Goal: Book appointment/travel/reservation

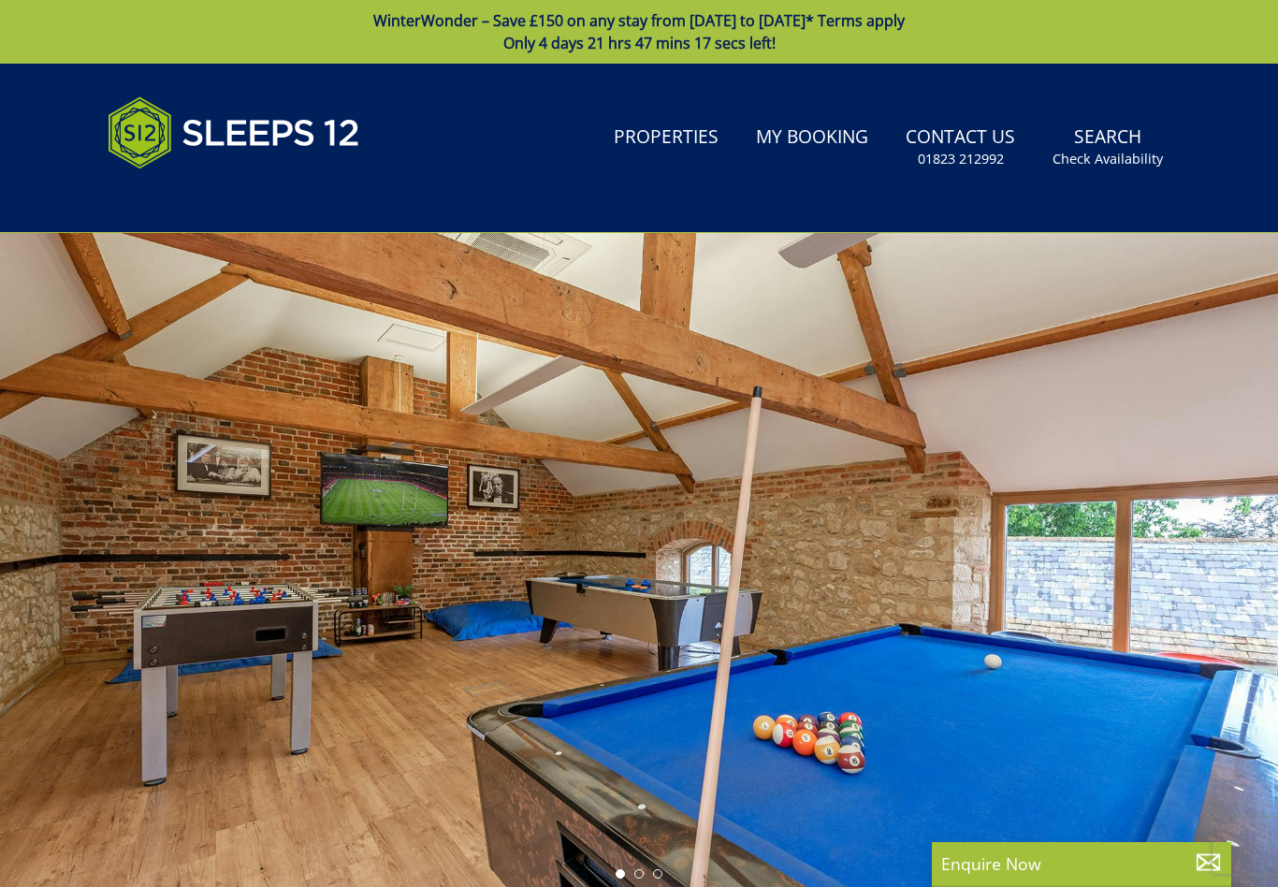
click at [699, 137] on link "Properties" at bounding box center [666, 138] width 120 height 42
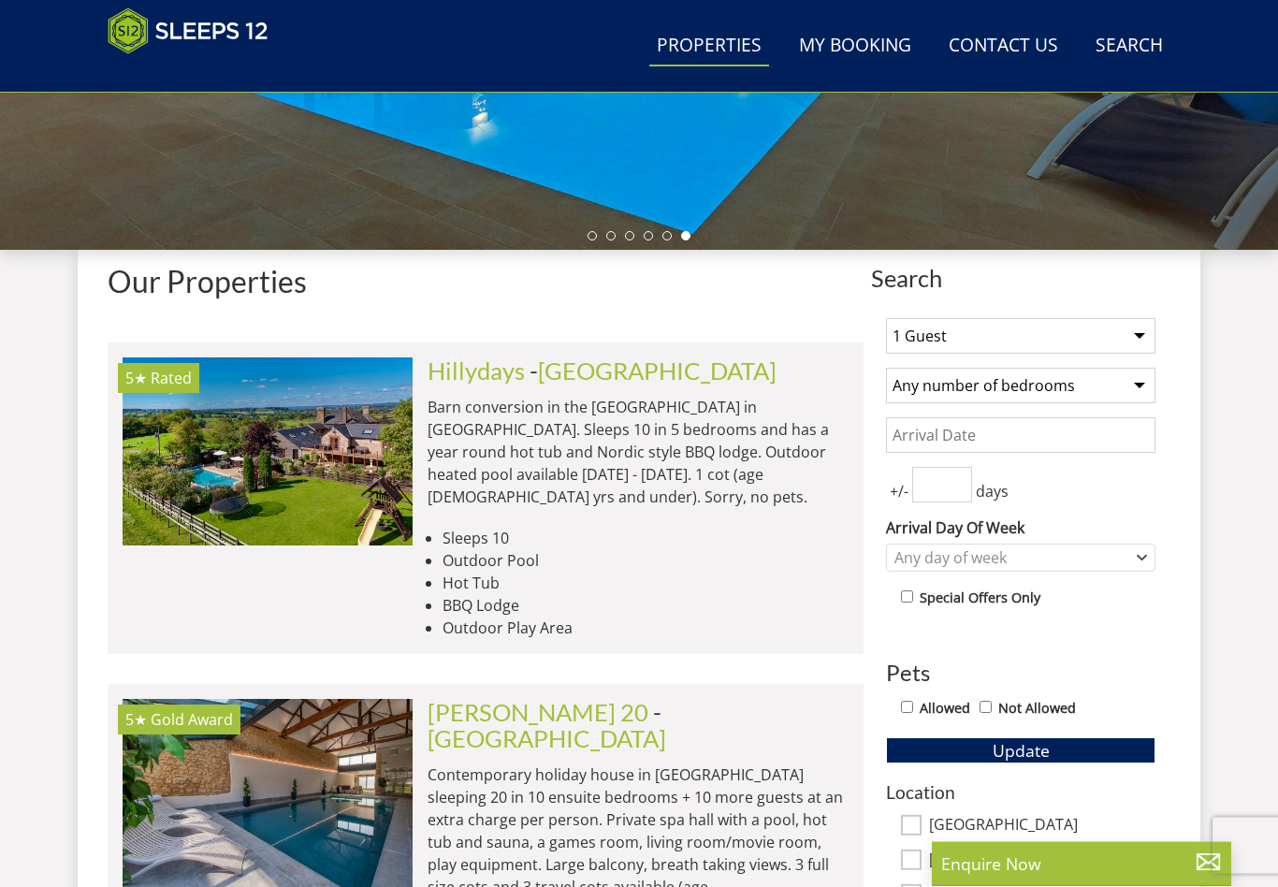
scroll to position [561, 0]
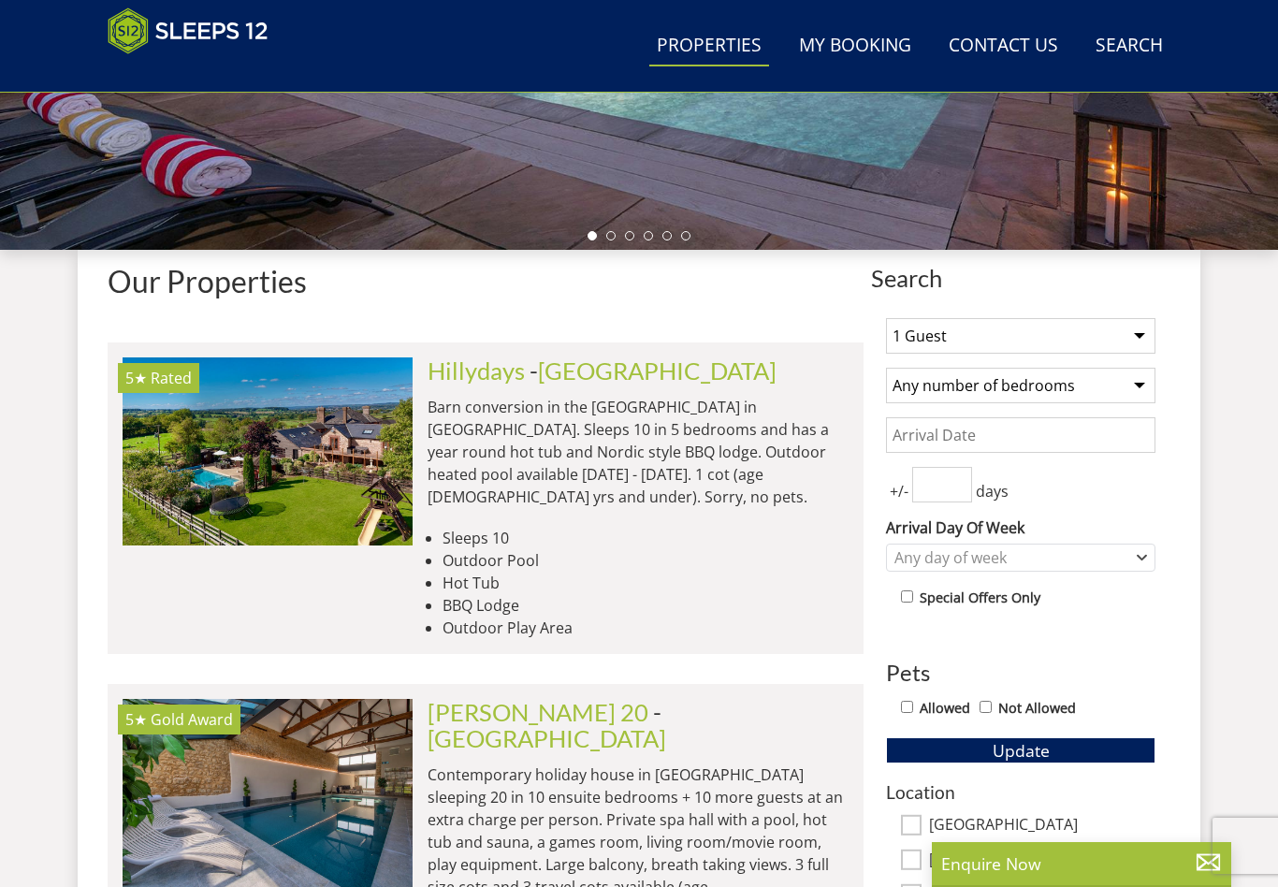
click at [1142, 339] on select "1 Guest 2 Guests 3 Guests 4 Guests 5 Guests 6 Guests 7 Guests 8 Guests 9 Guests…" at bounding box center [1021, 336] width 270 height 36
select select "10"
click at [1139, 392] on select "Any number of bedrooms 4 Bedrooms 5 Bedrooms 6 Bedrooms 7 Bedrooms 8 Bedrooms 9…" at bounding box center [1021, 386] width 270 height 36
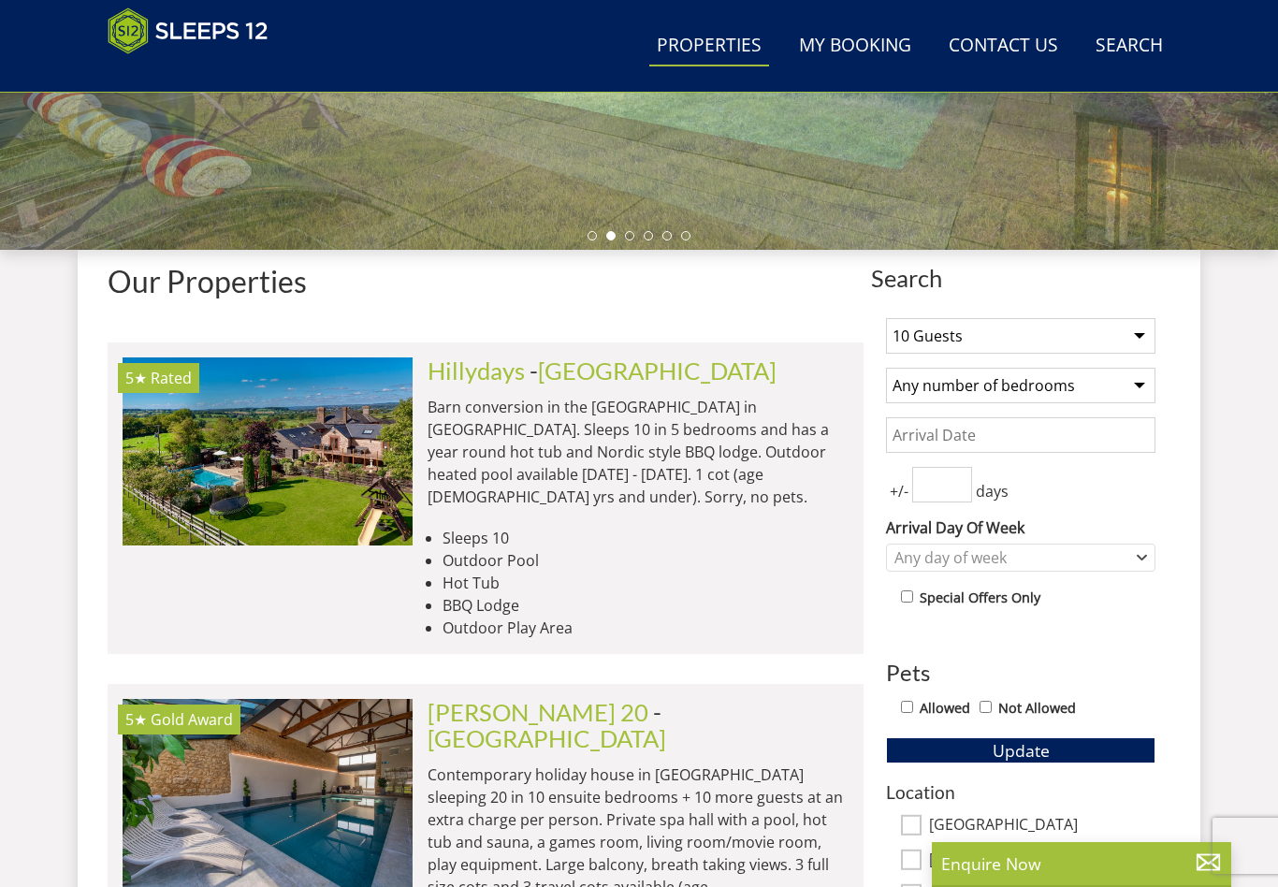
select select "5"
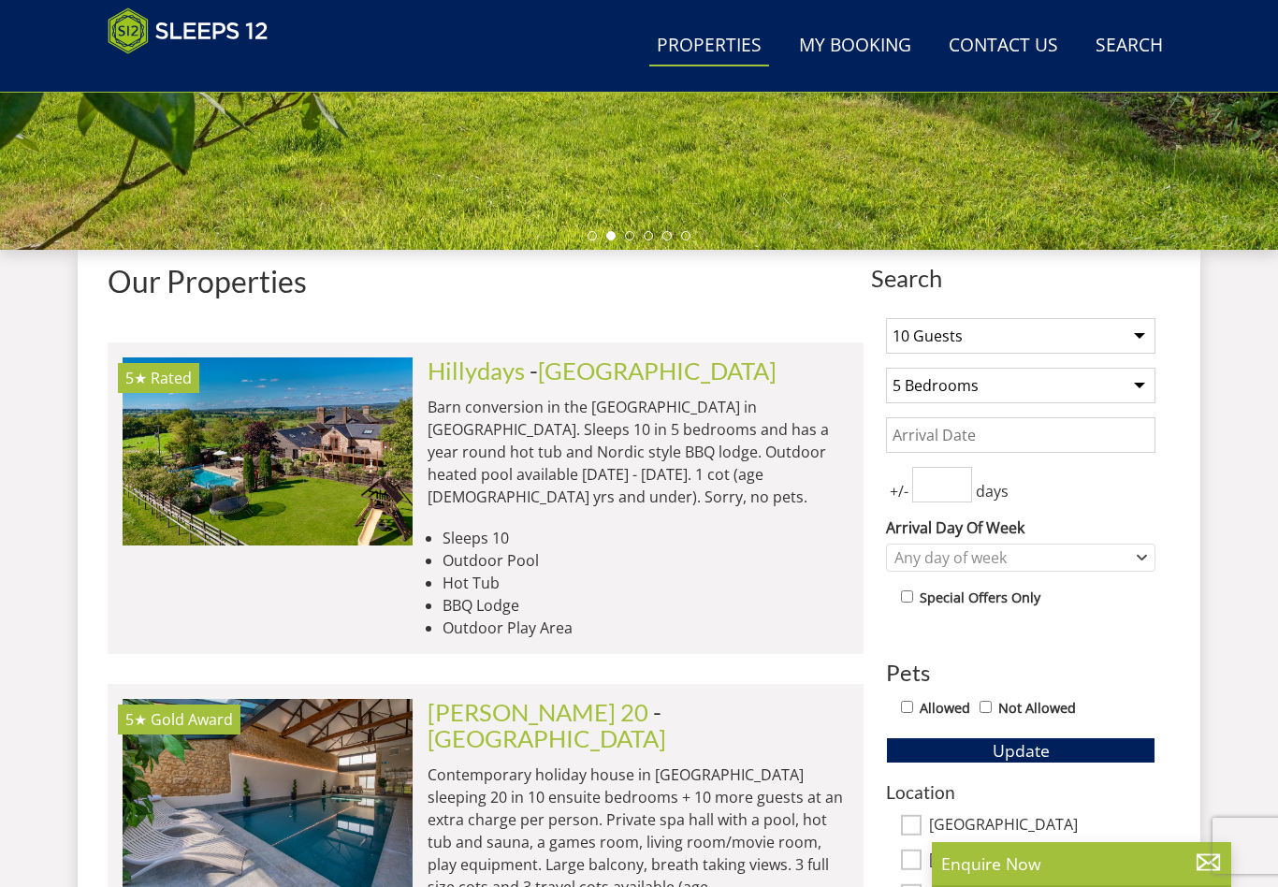
click at [1130, 436] on input "Date" at bounding box center [1021, 435] width 270 height 36
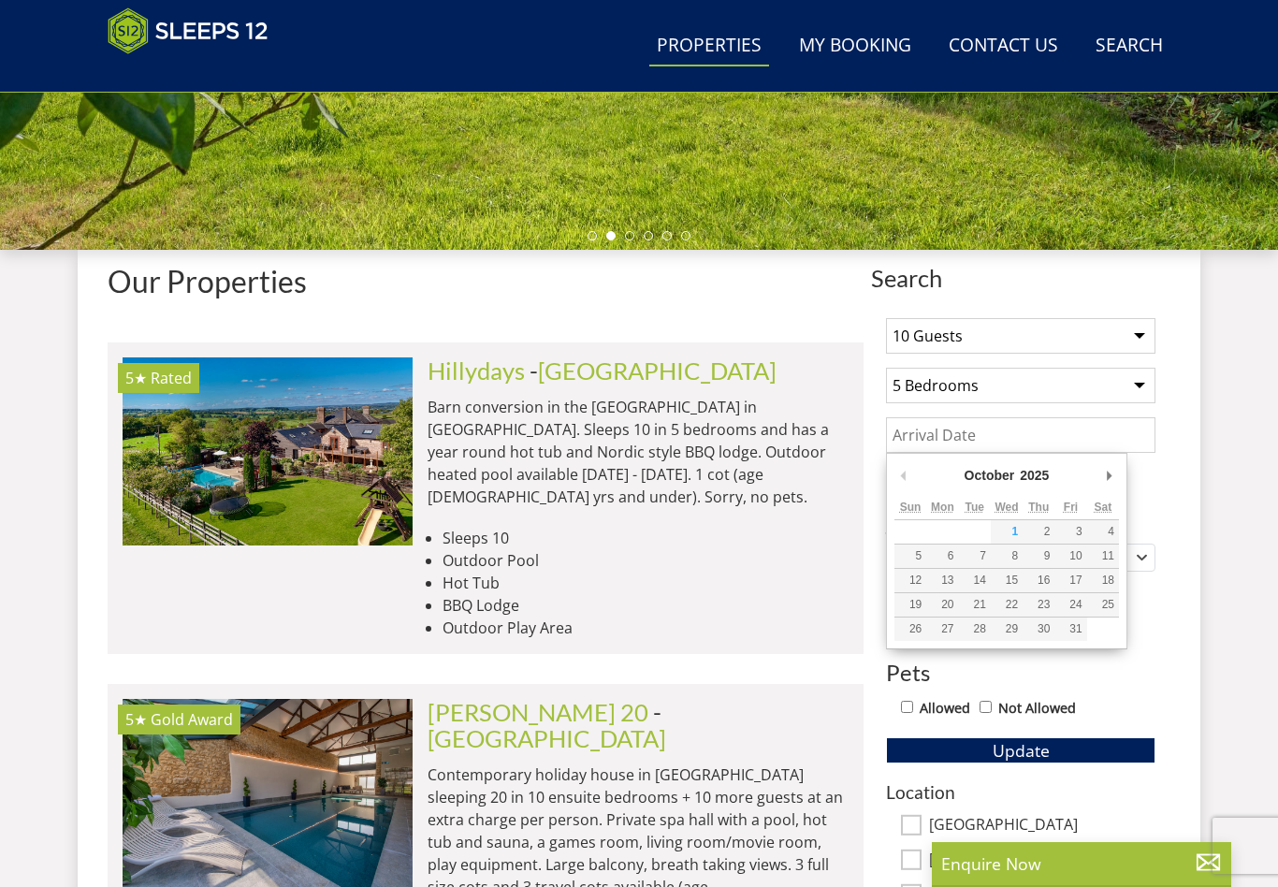
scroll to position [561, 0]
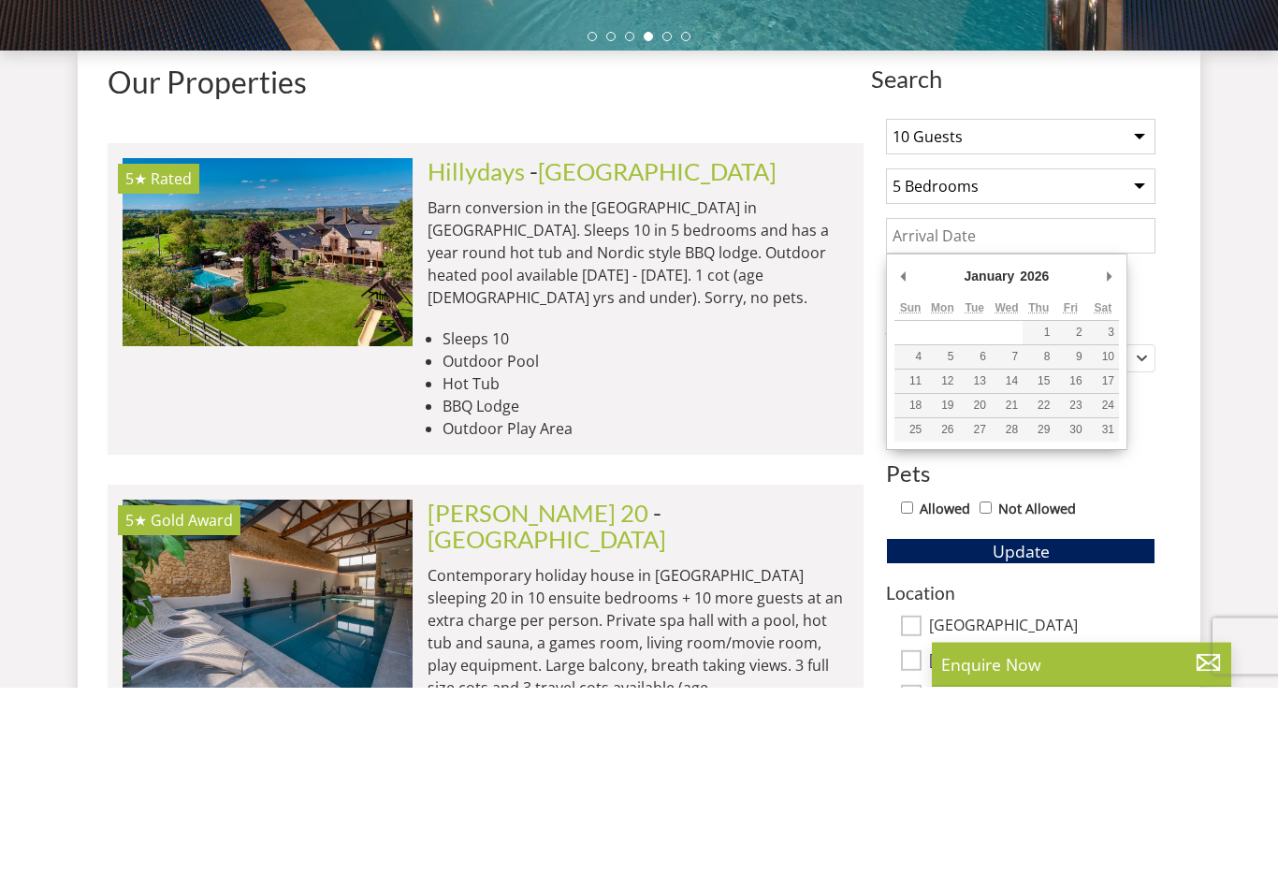
type input "[DATE]"
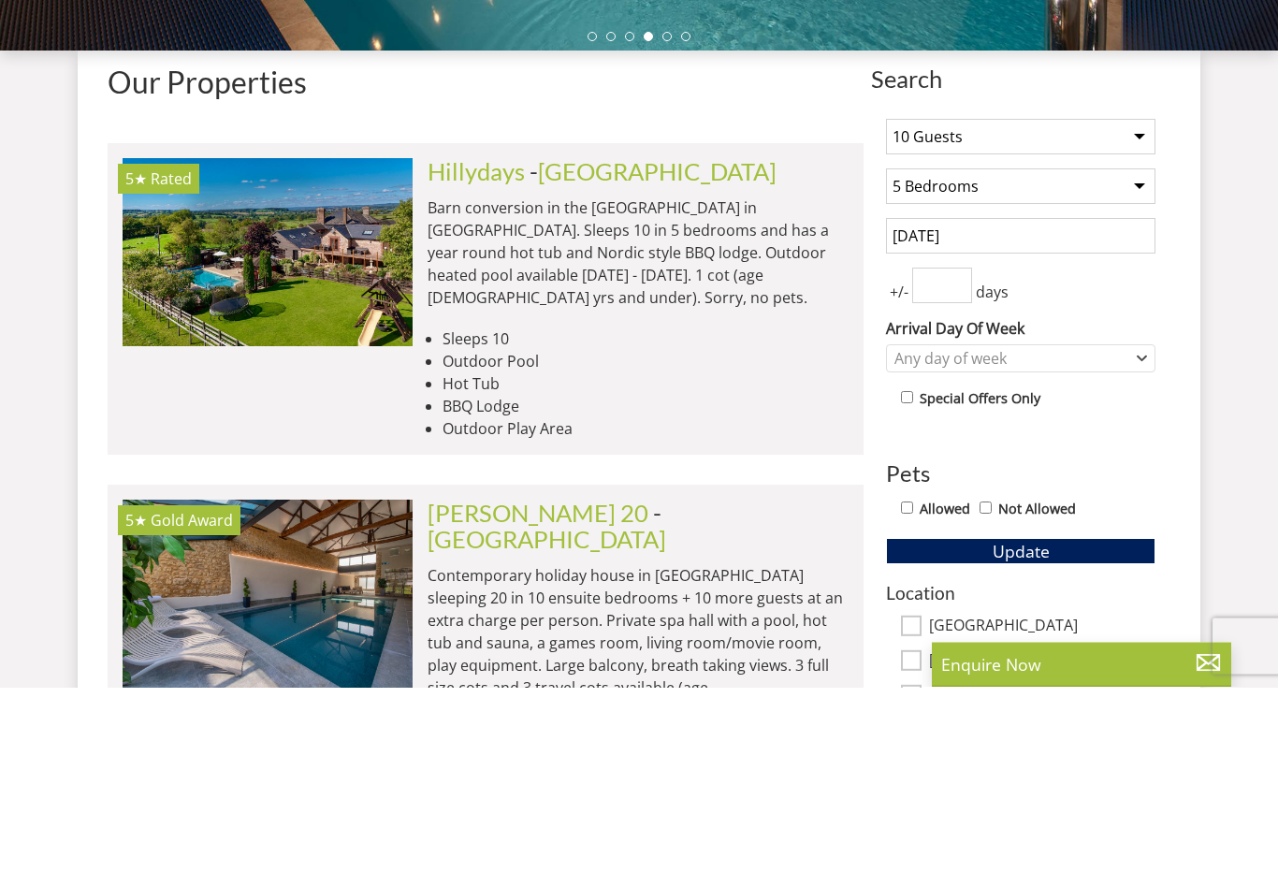
scroll to position [761, 0]
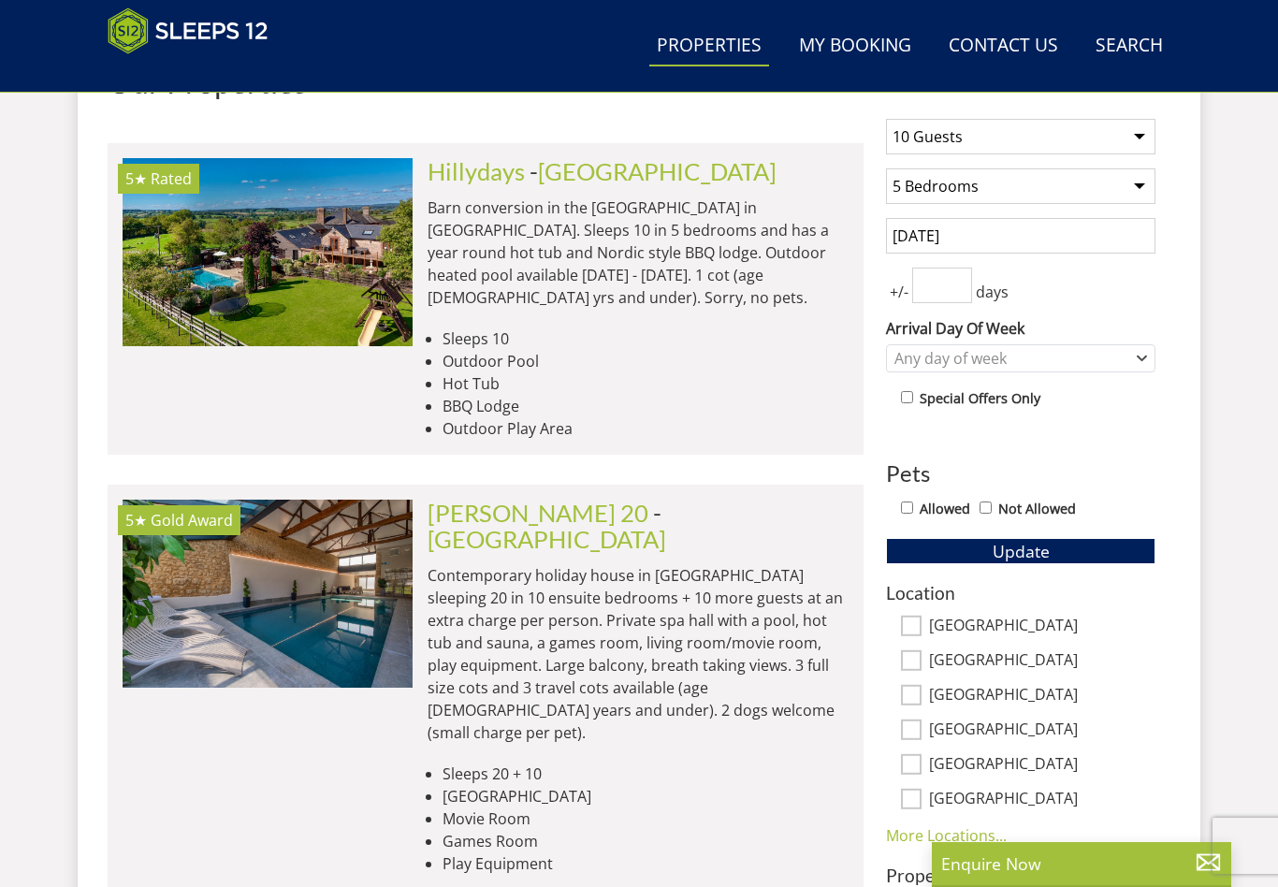
click at [937, 286] on input "number" at bounding box center [942, 286] width 60 height 36
type input "7"
click at [1144, 354] on icon "Combobox" at bounding box center [1142, 358] width 10 height 11
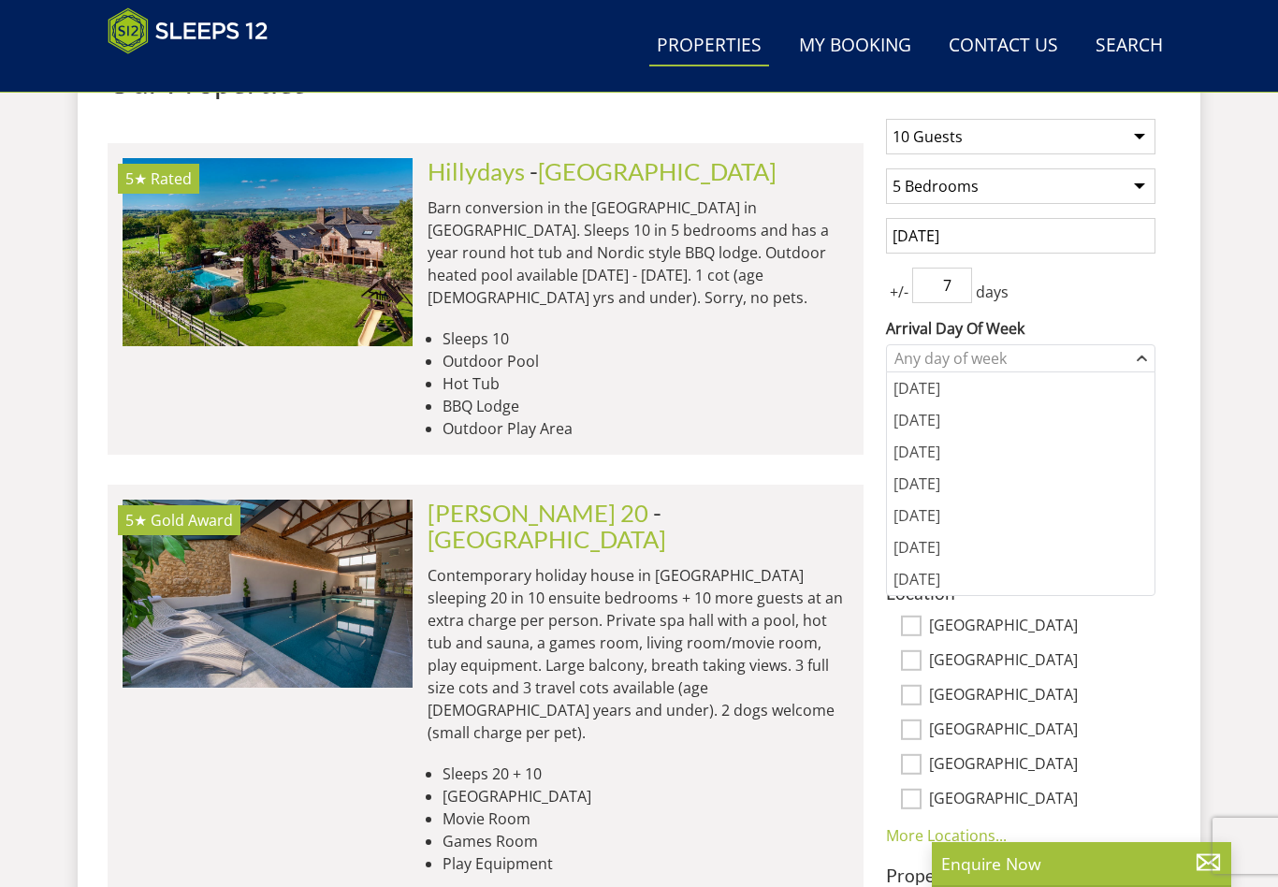
click at [923, 388] on div "[DATE]" at bounding box center [1021, 388] width 268 height 32
click at [1086, 520] on div "[DATE]" at bounding box center [1021, 516] width 268 height 32
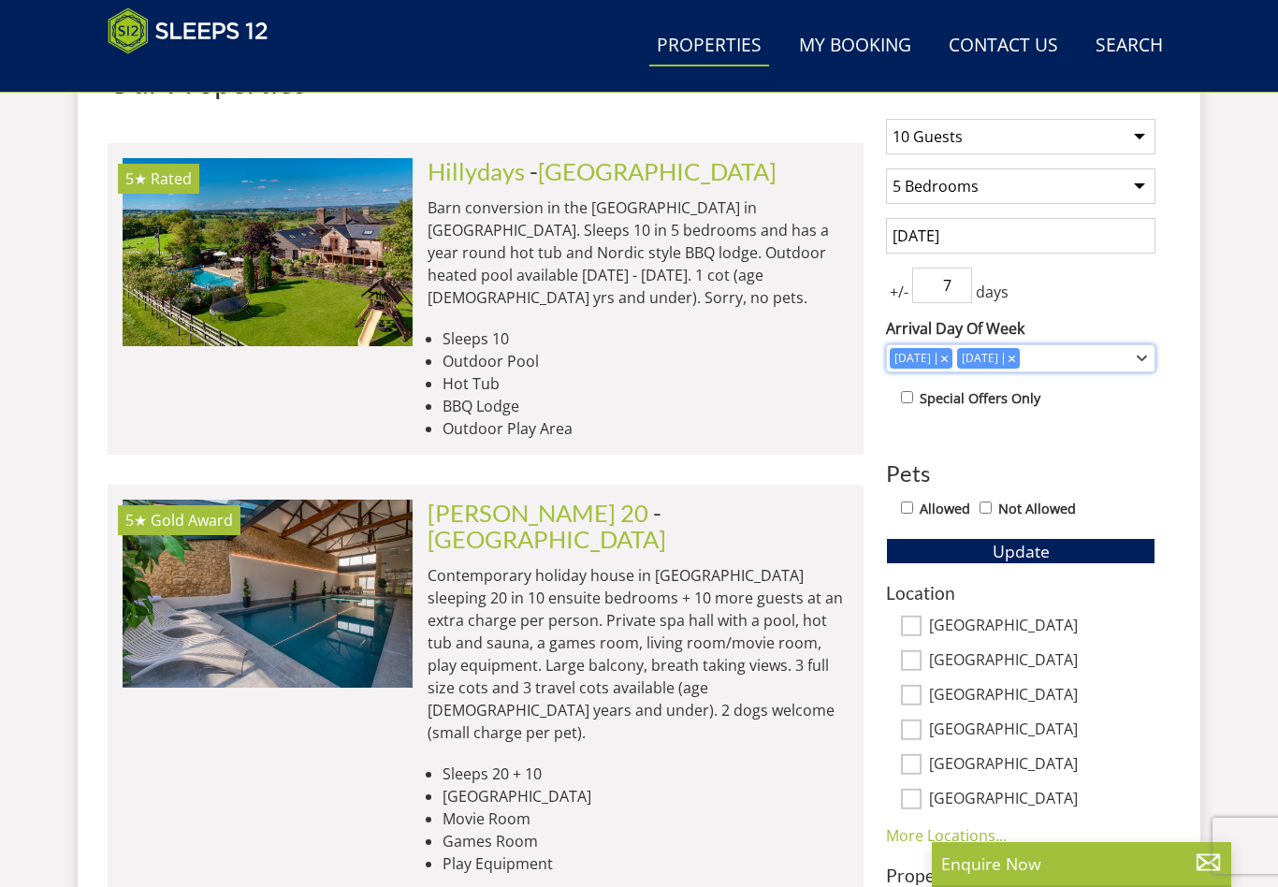
click at [1009, 362] on div "Combobox" at bounding box center [1011, 358] width 17 height 12
click at [992, 507] on input "Not Allowed" at bounding box center [986, 508] width 12 height 12
checkbox input "true"
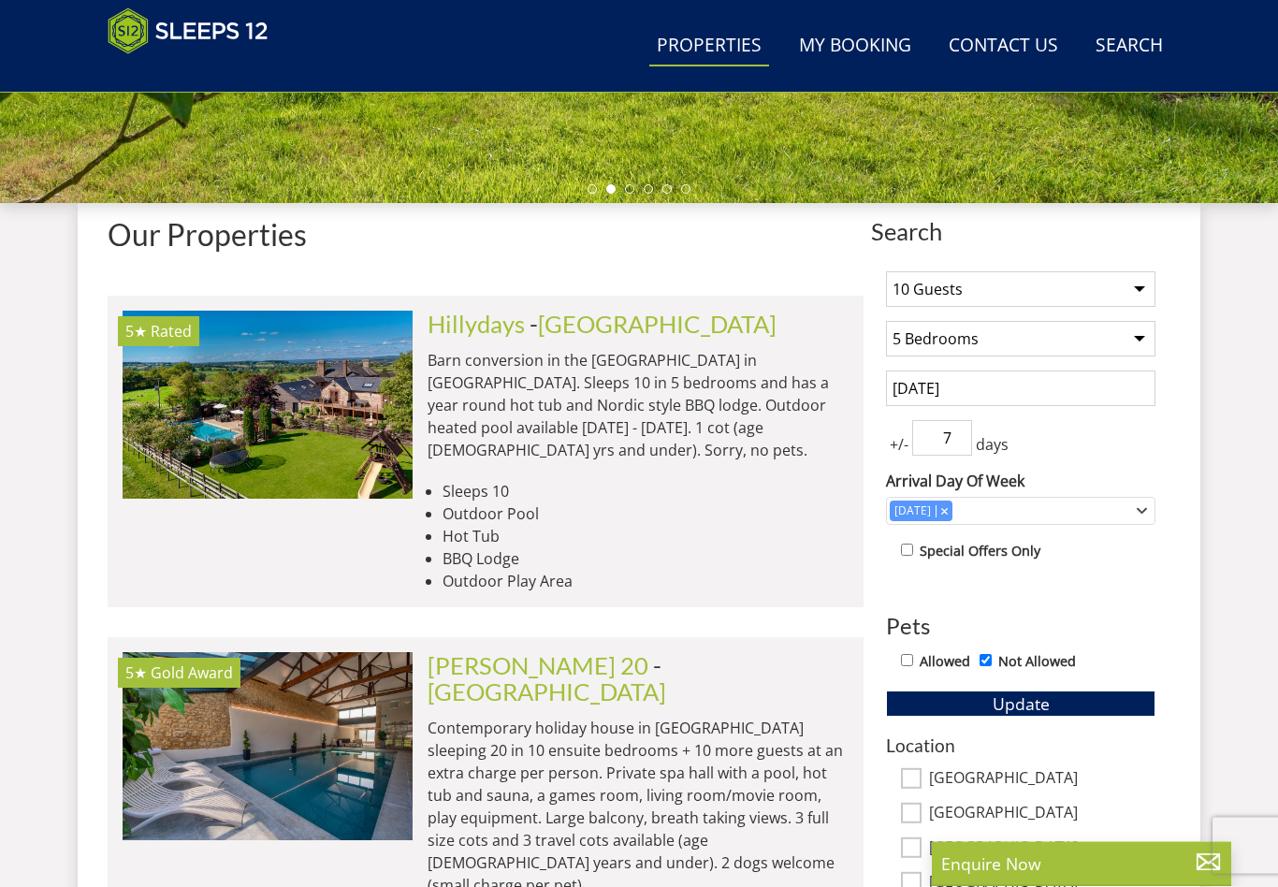
scroll to position [608, 0]
click at [1034, 707] on span "Update" at bounding box center [1021, 703] width 57 height 22
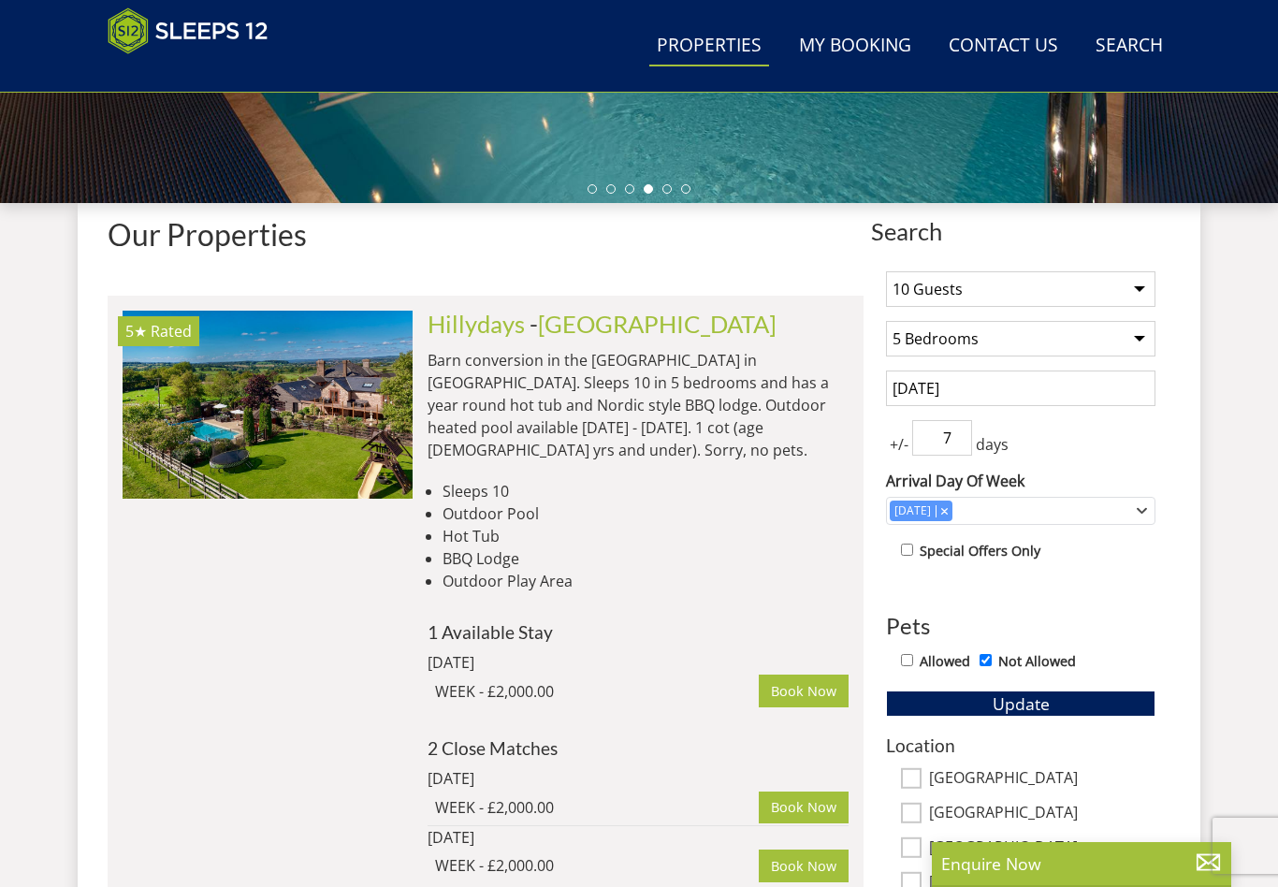
click at [306, 396] on img at bounding box center [268, 404] width 290 height 187
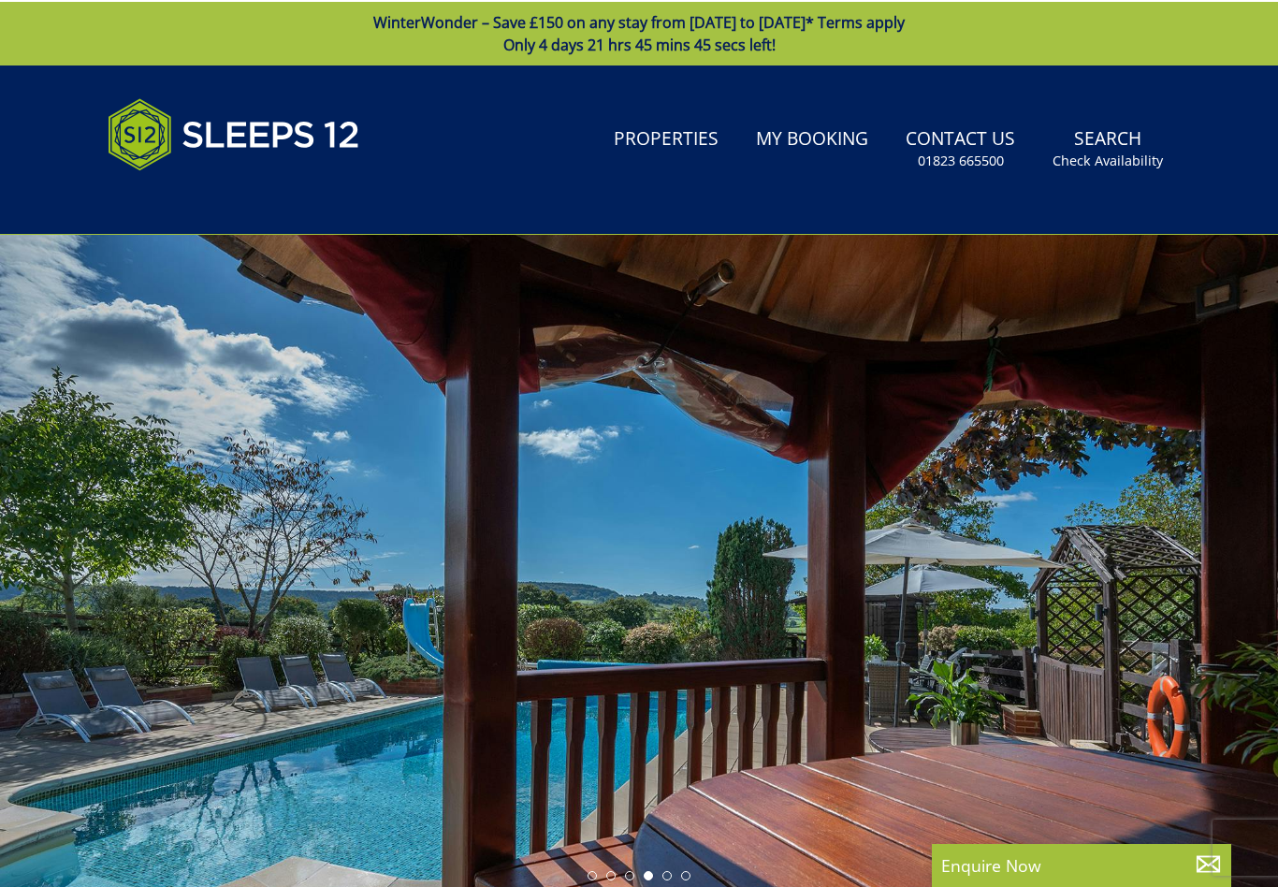
select select "10"
select select "5"
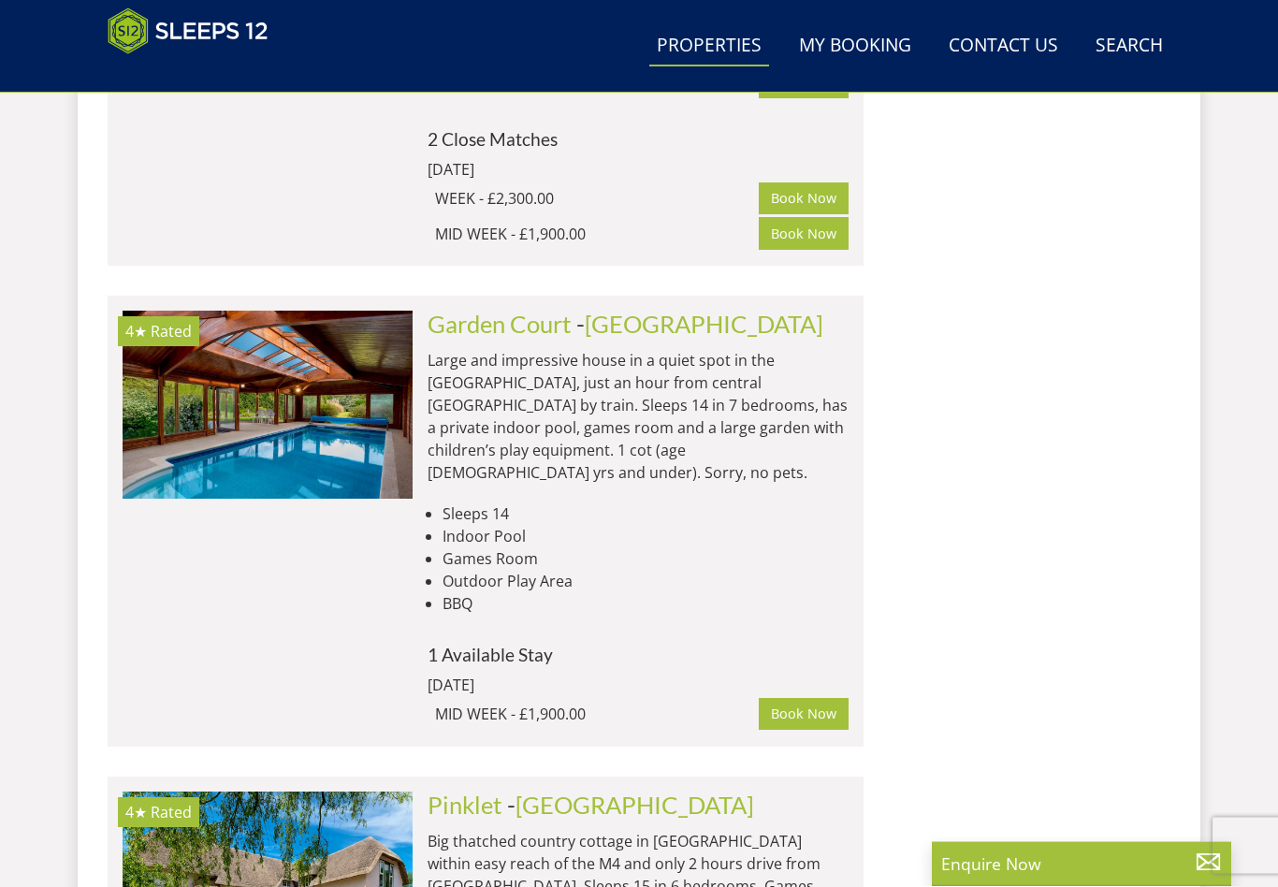
scroll to position [1896, 0]
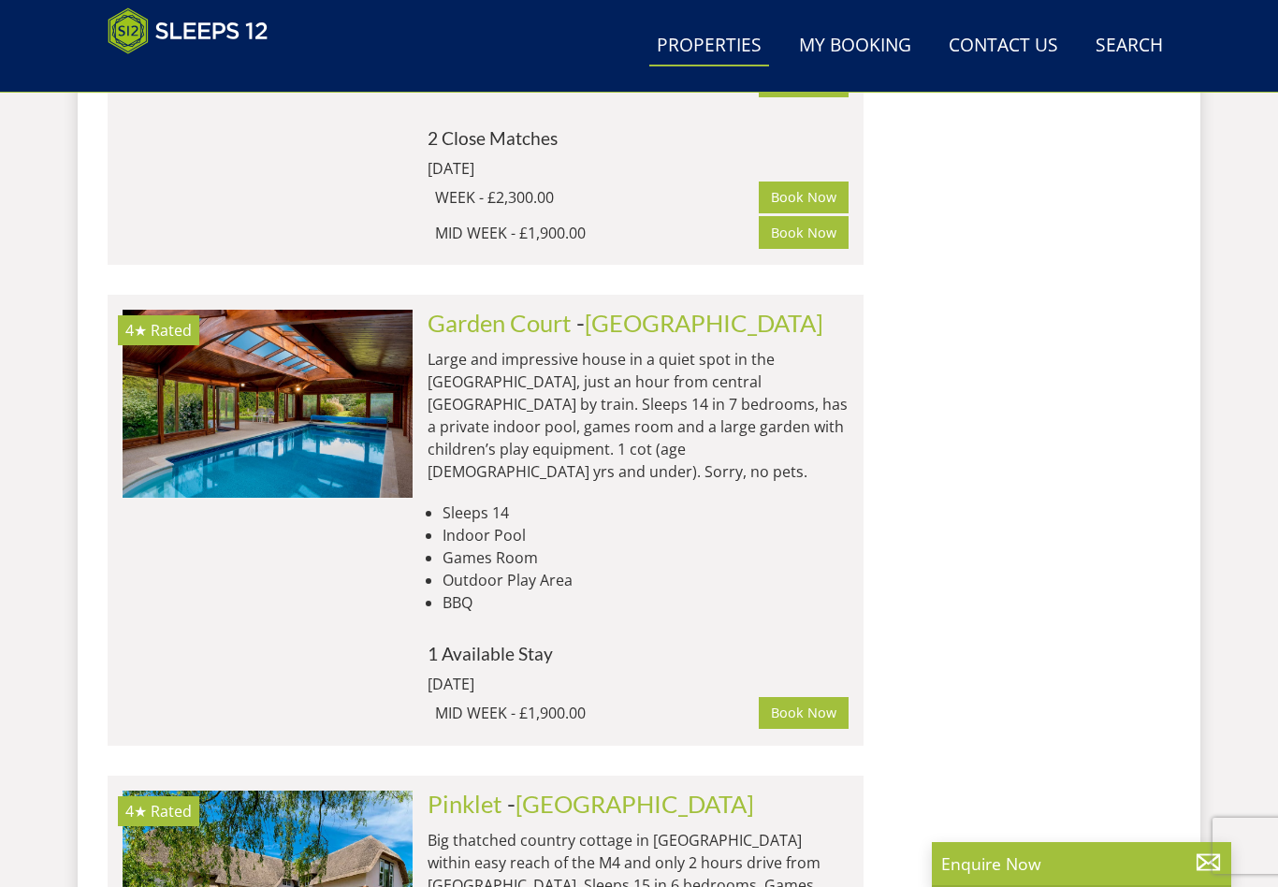
click at [327, 350] on img at bounding box center [268, 403] width 290 height 187
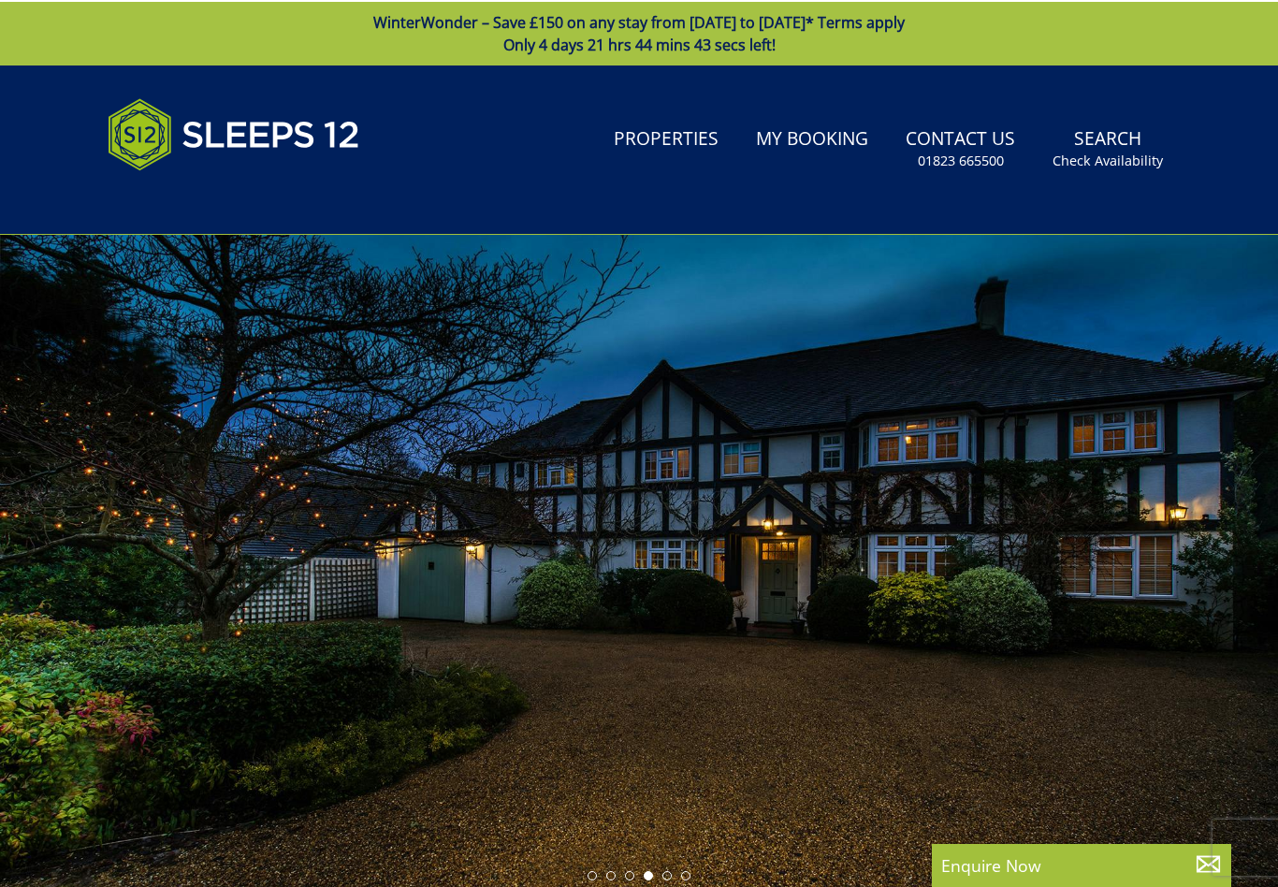
select select "10"
select select "5"
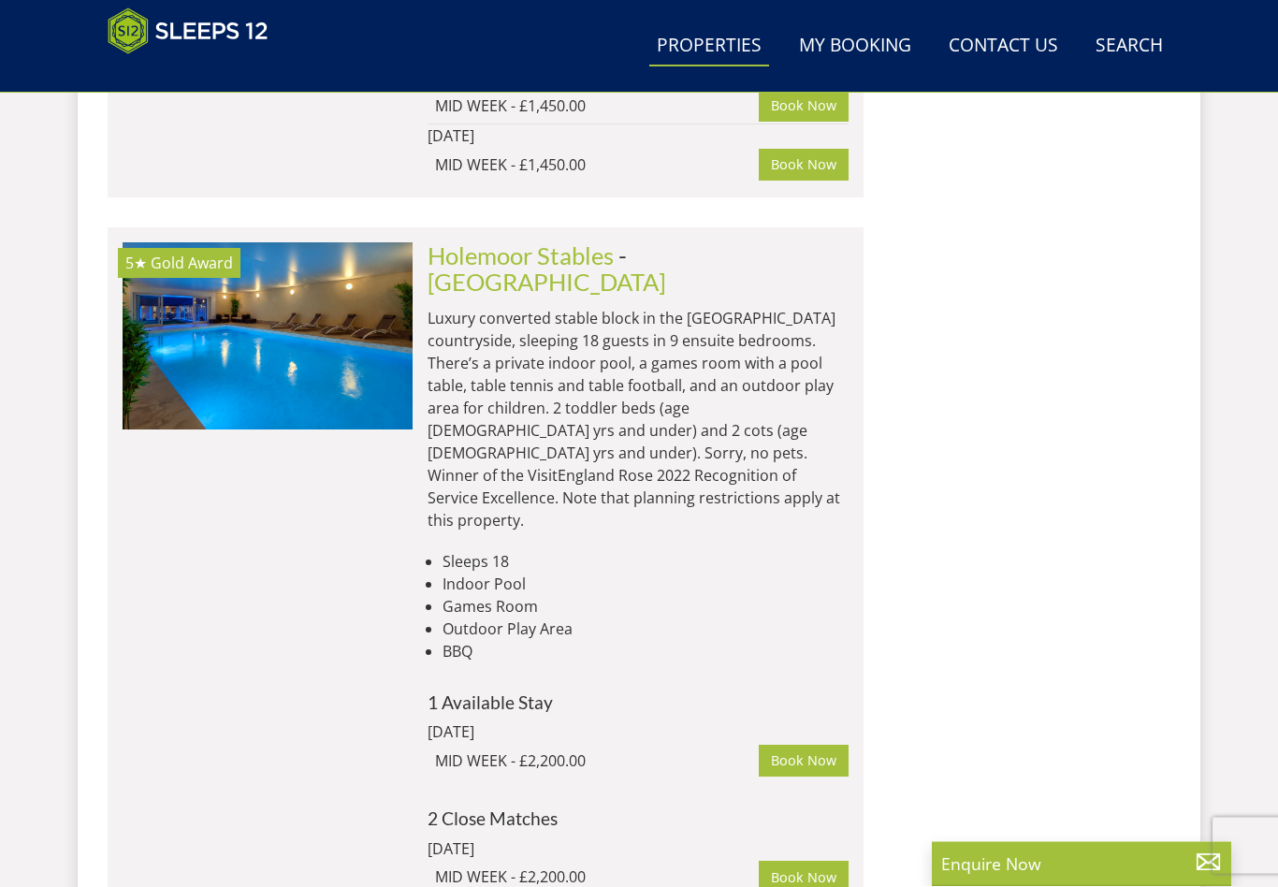
scroll to position [3167, 0]
click at [318, 242] on img at bounding box center [268, 335] width 290 height 187
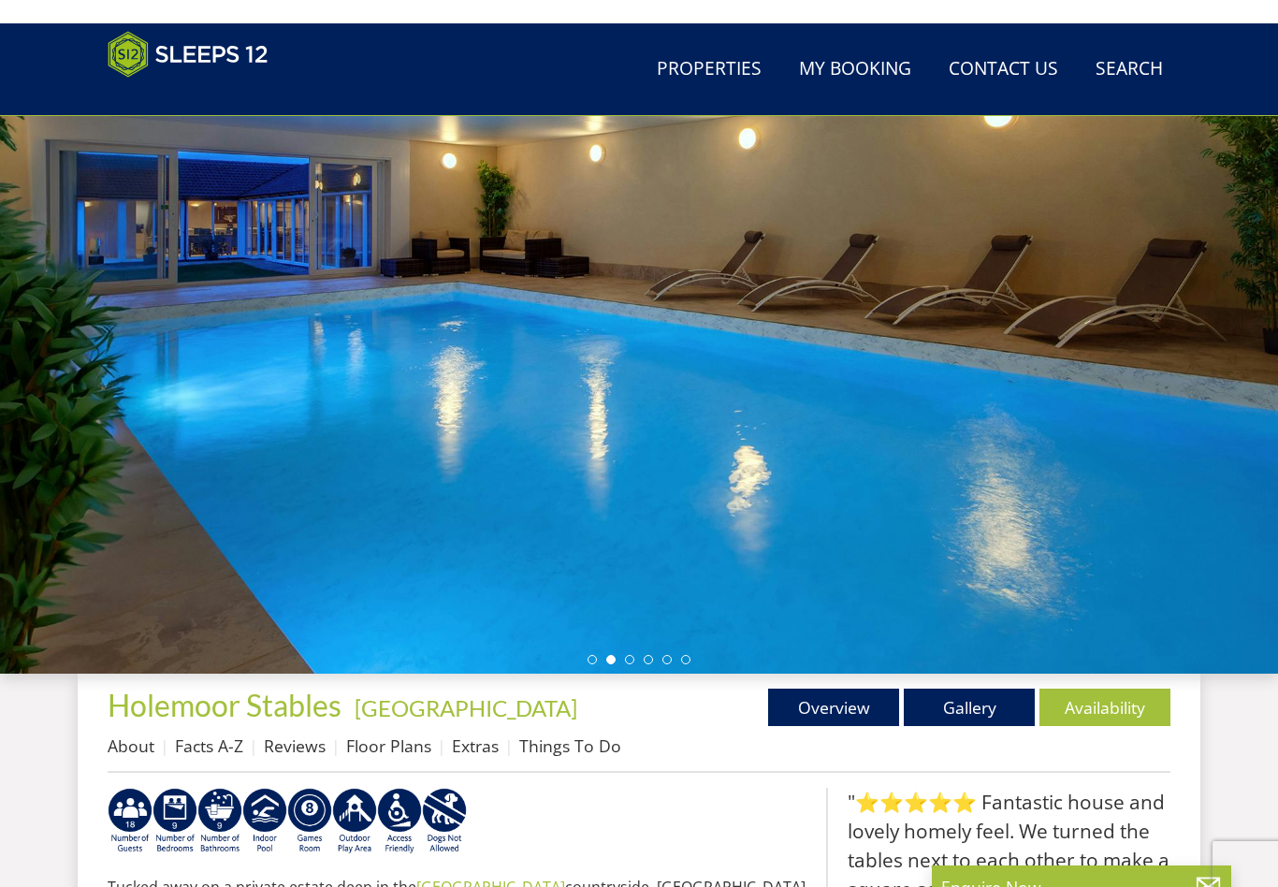
scroll to position [138, 0]
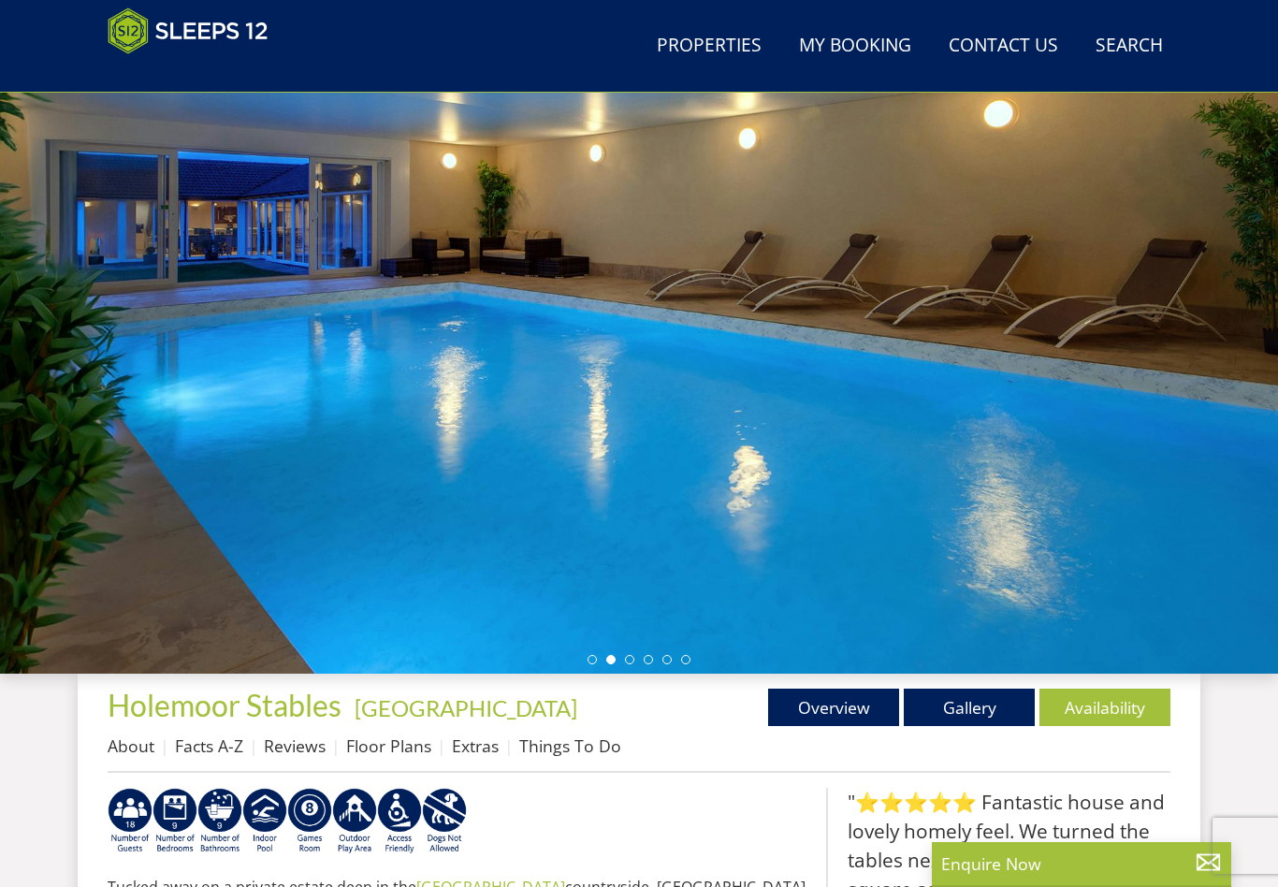
click at [977, 715] on link "Gallery" at bounding box center [969, 707] width 131 height 37
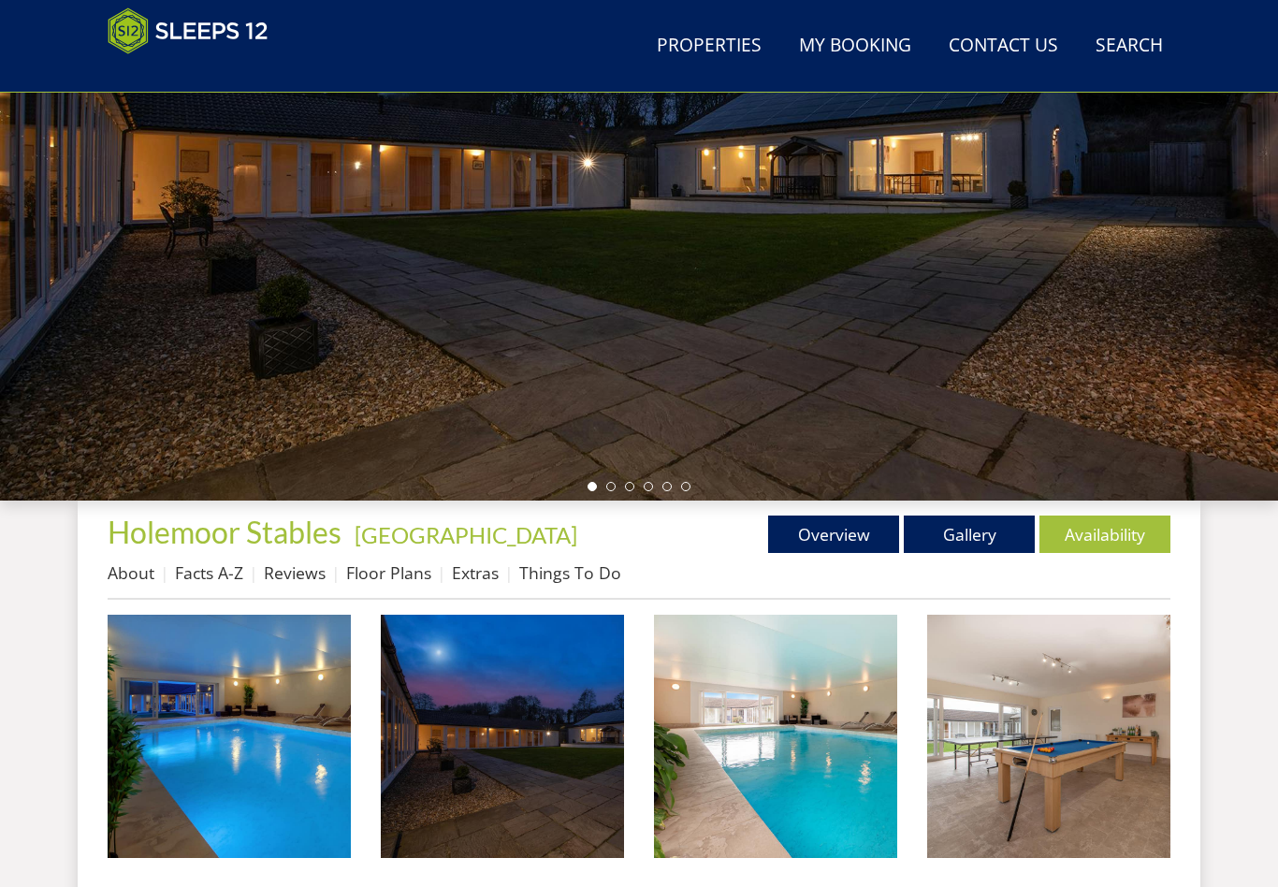
scroll to position [309, 0]
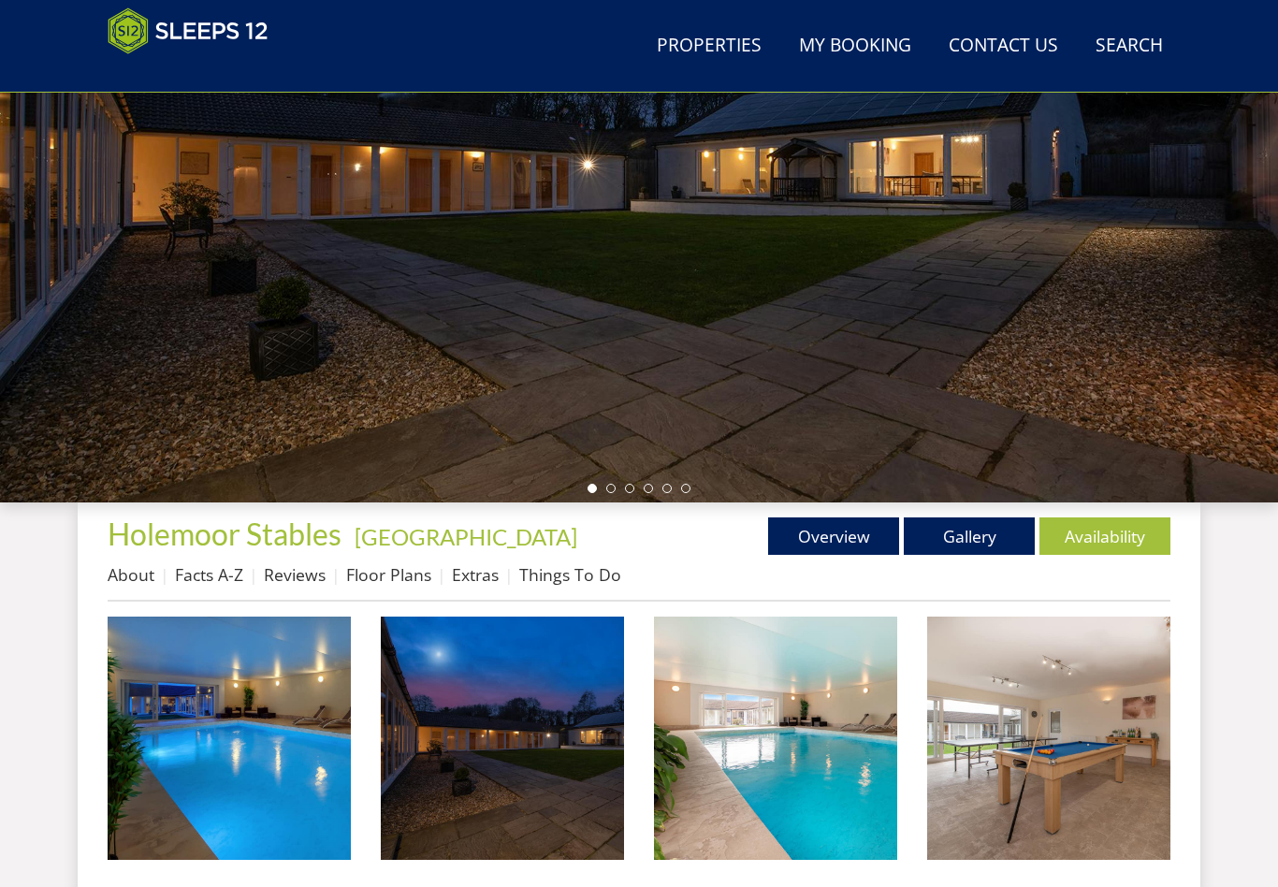
click at [844, 540] on link "Overview" at bounding box center [833, 535] width 131 height 37
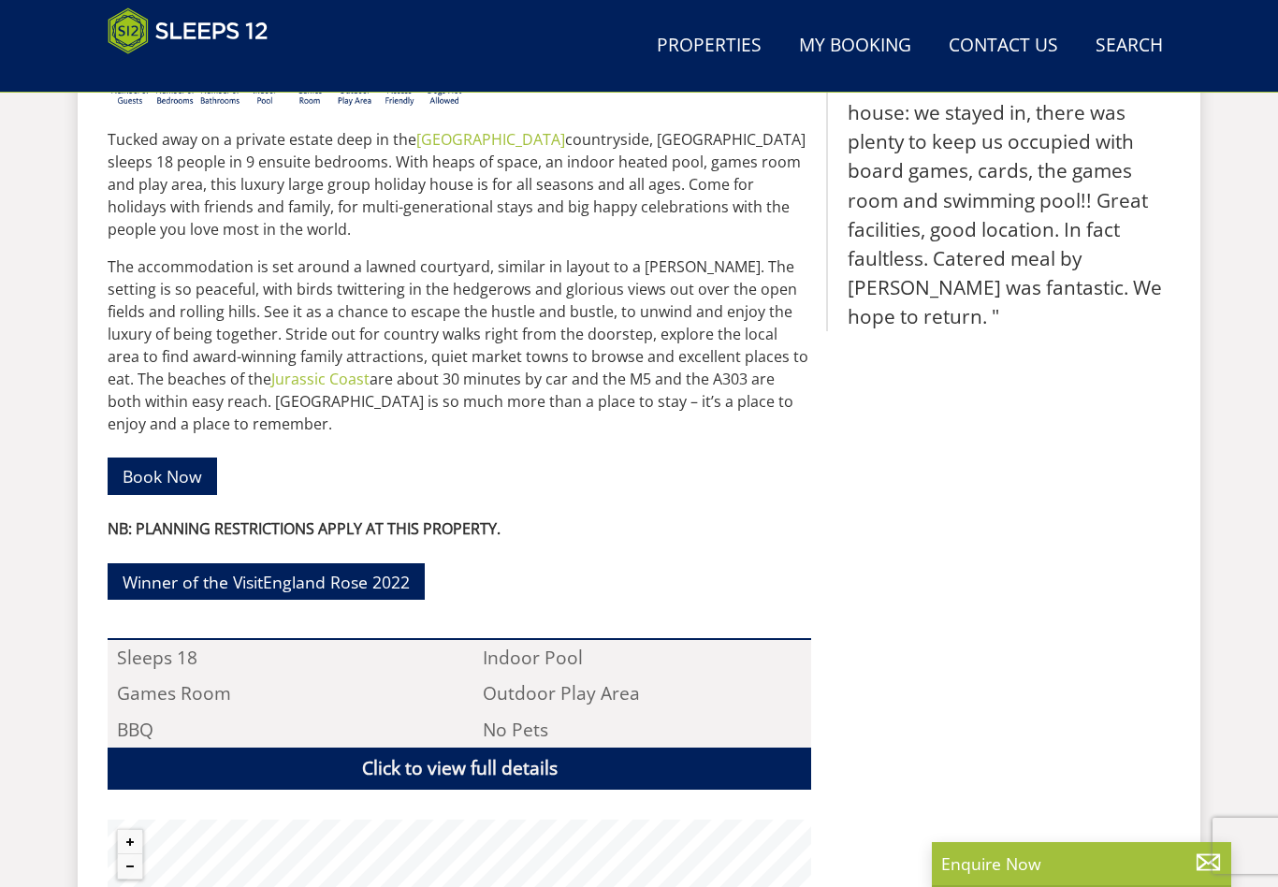
scroll to position [887, 0]
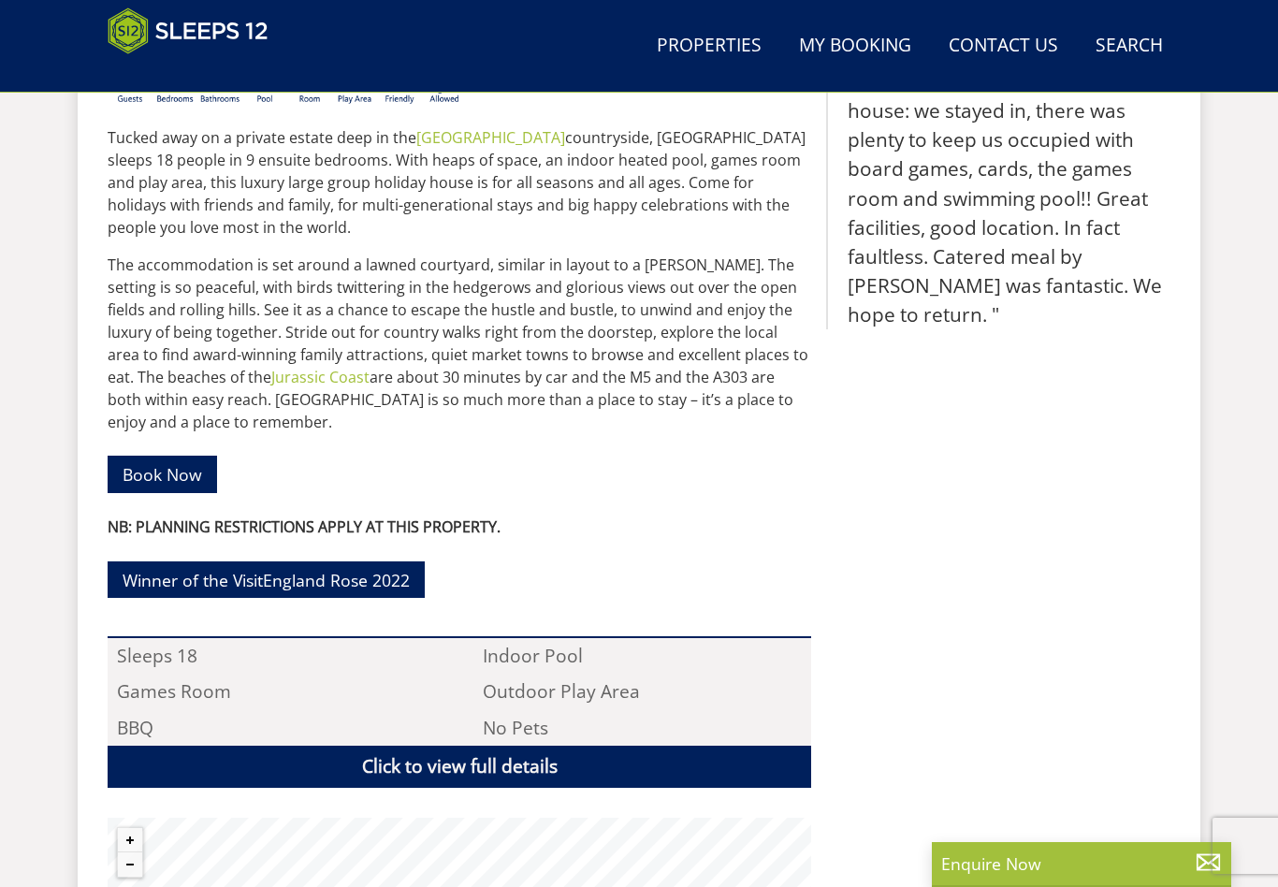
click at [463, 769] on link "Click to view full details" at bounding box center [460, 767] width 704 height 42
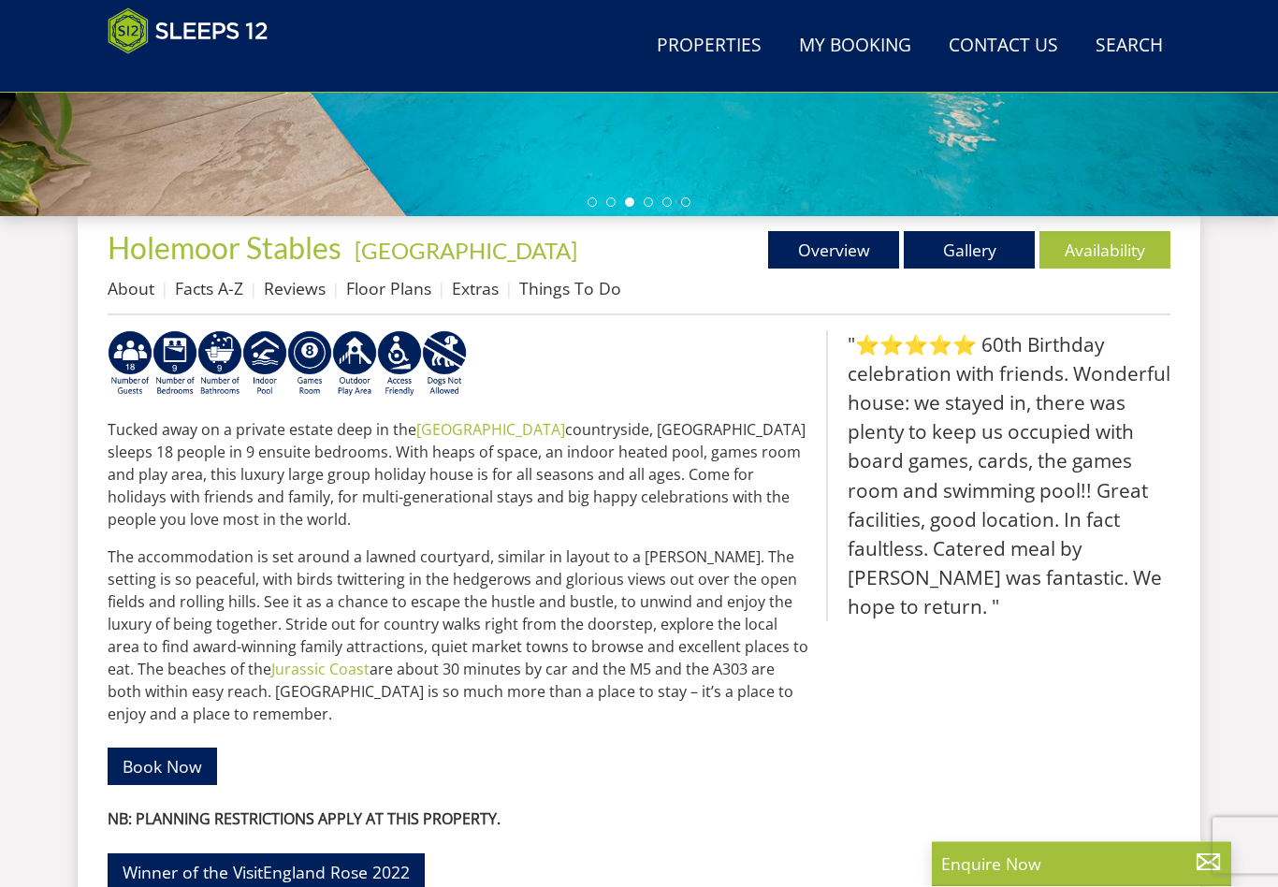
scroll to position [595, 0]
click at [300, 299] on link "Reviews" at bounding box center [295, 288] width 62 height 22
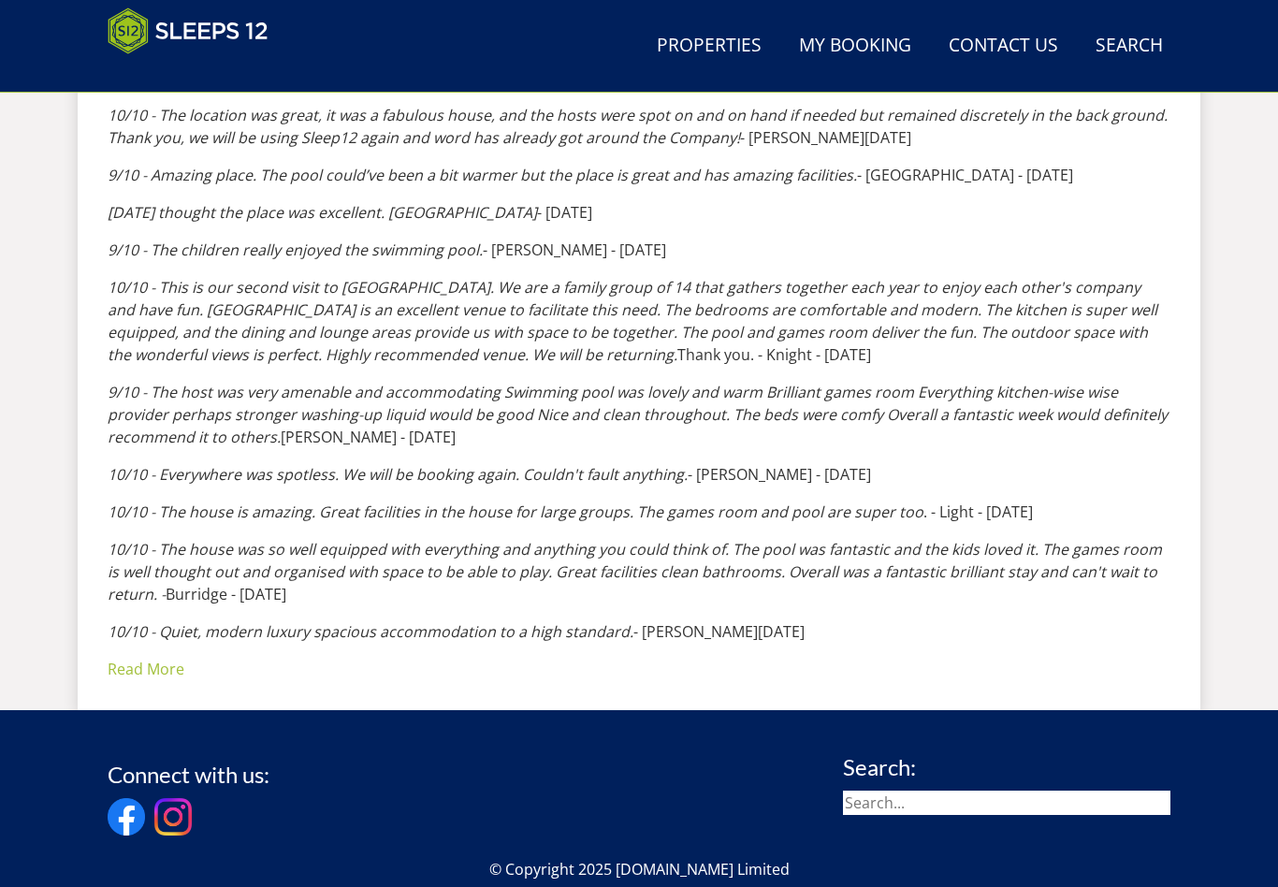
scroll to position [1432, 0]
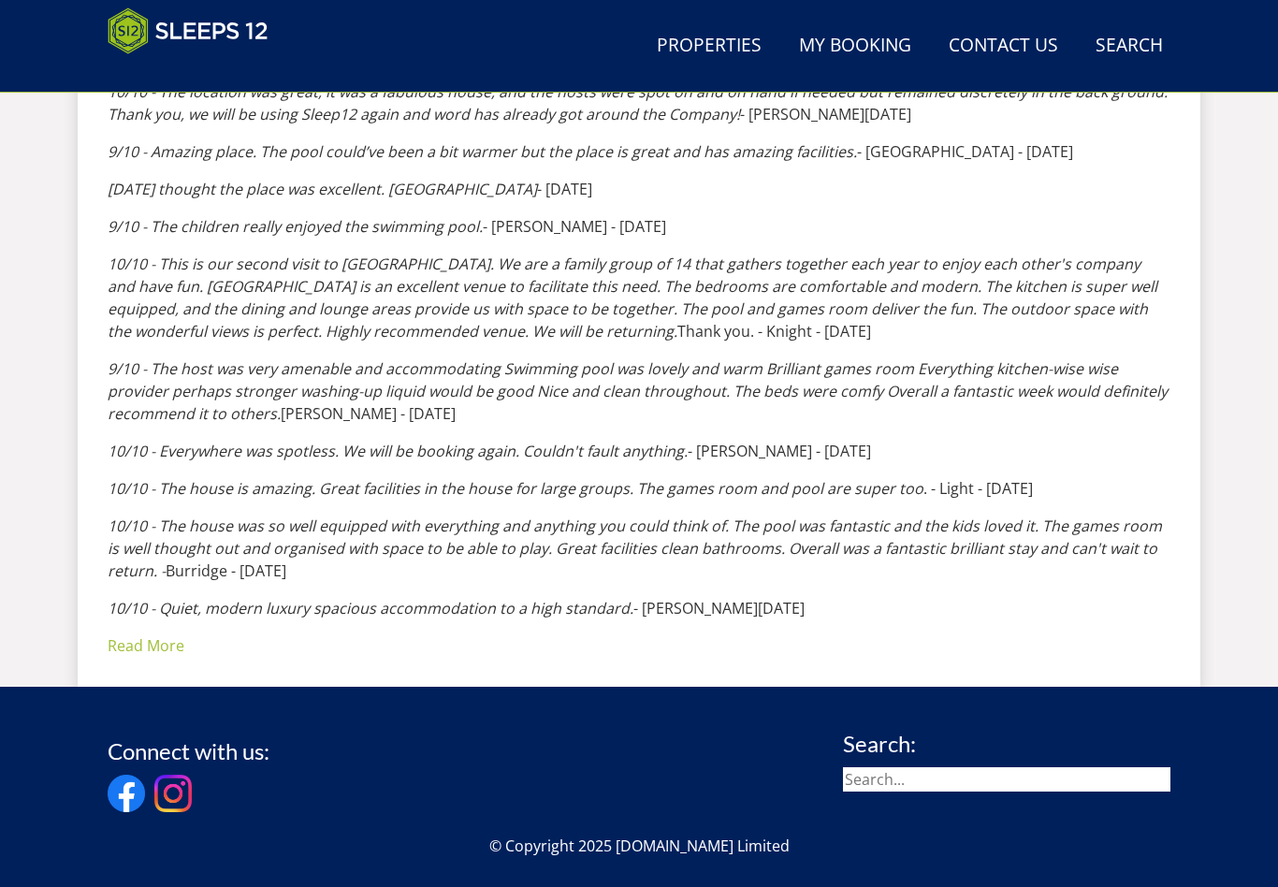
click at [138, 635] on link "Read More" at bounding box center [146, 645] width 77 height 21
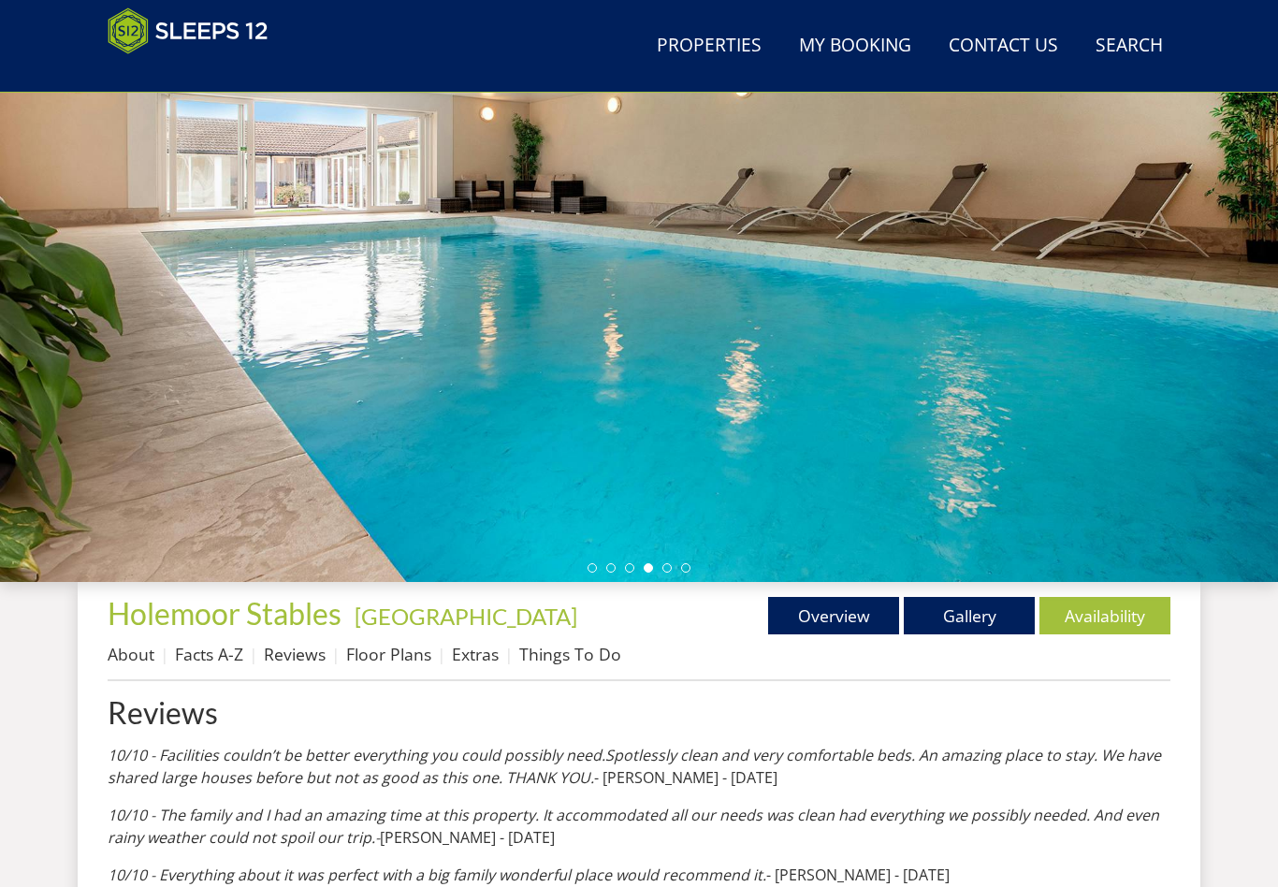
scroll to position [0, 0]
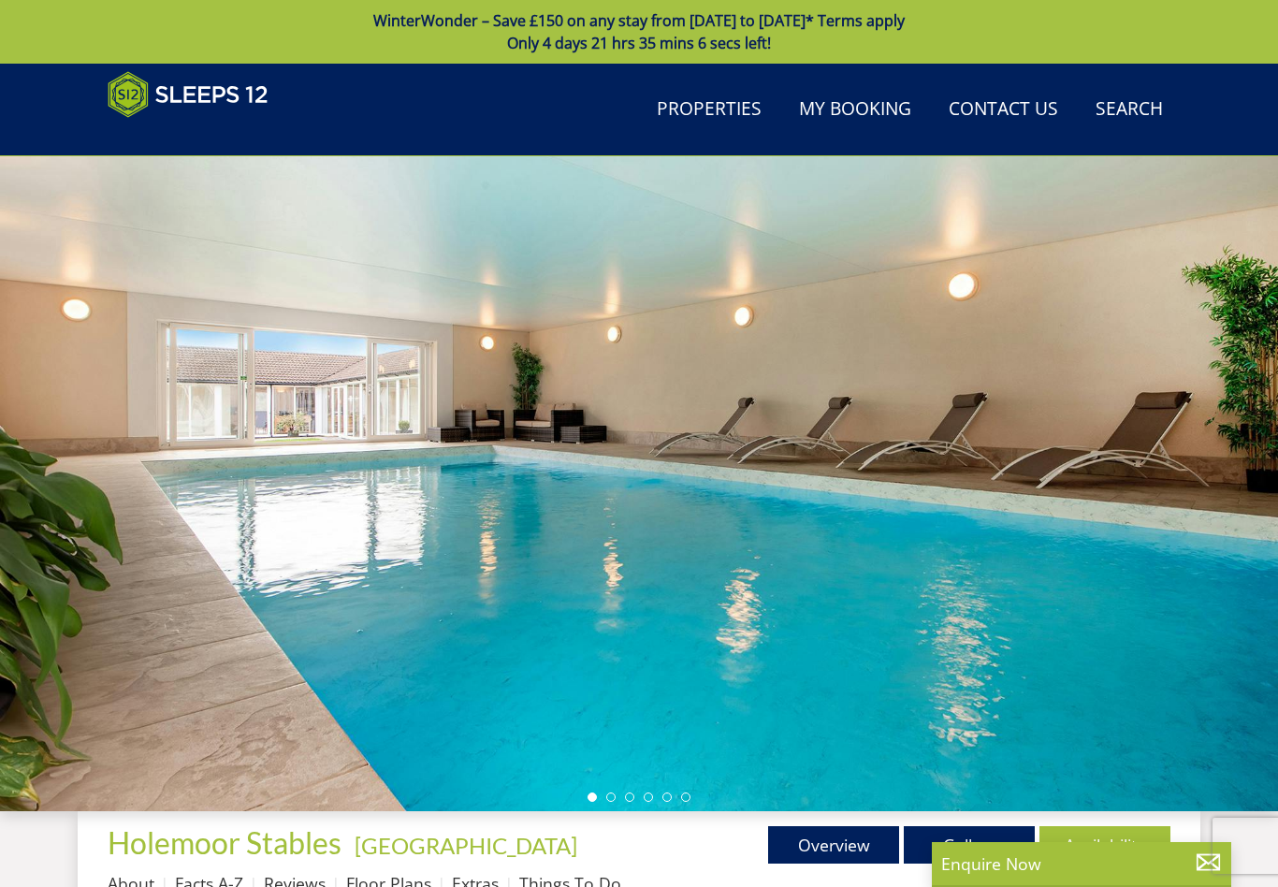
scroll to position [595, 0]
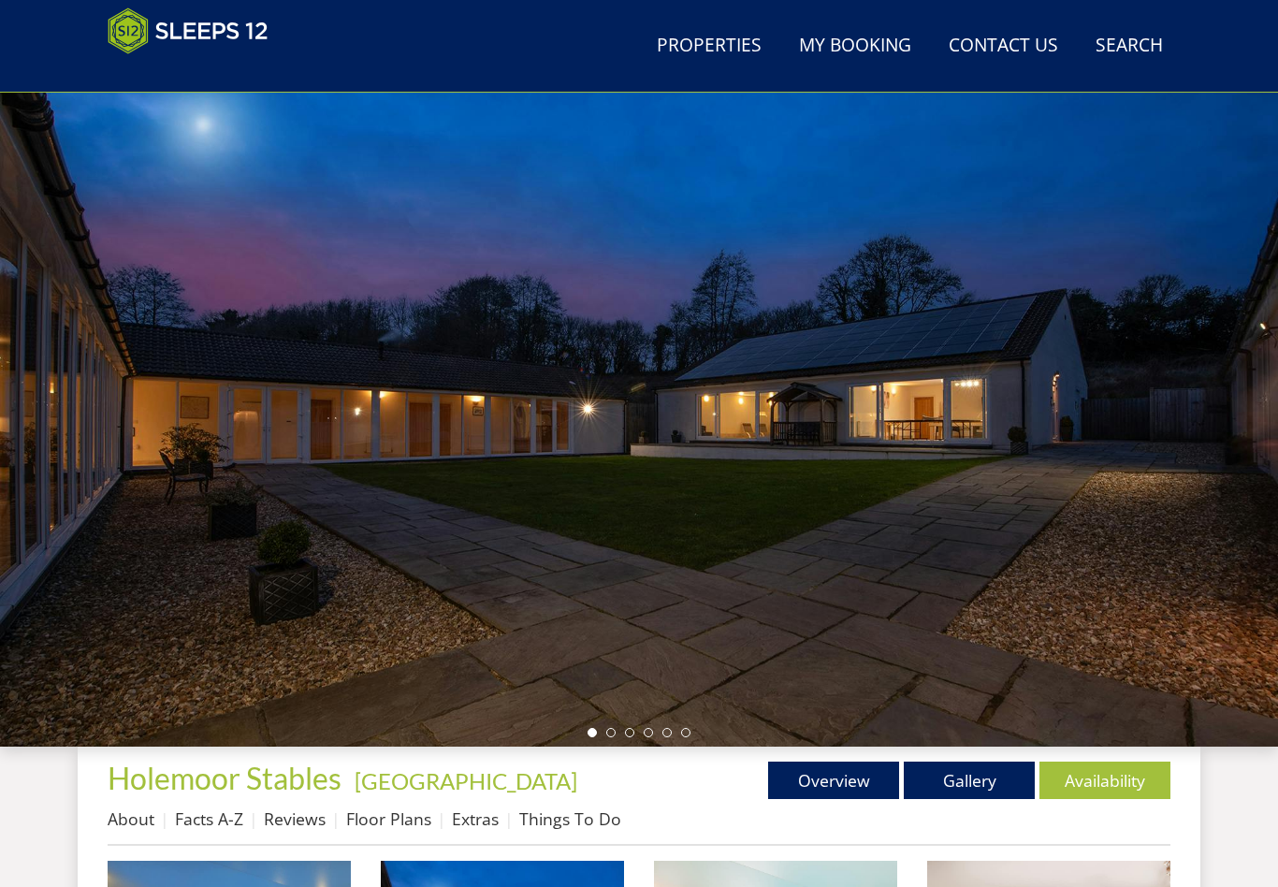
scroll to position [15, 0]
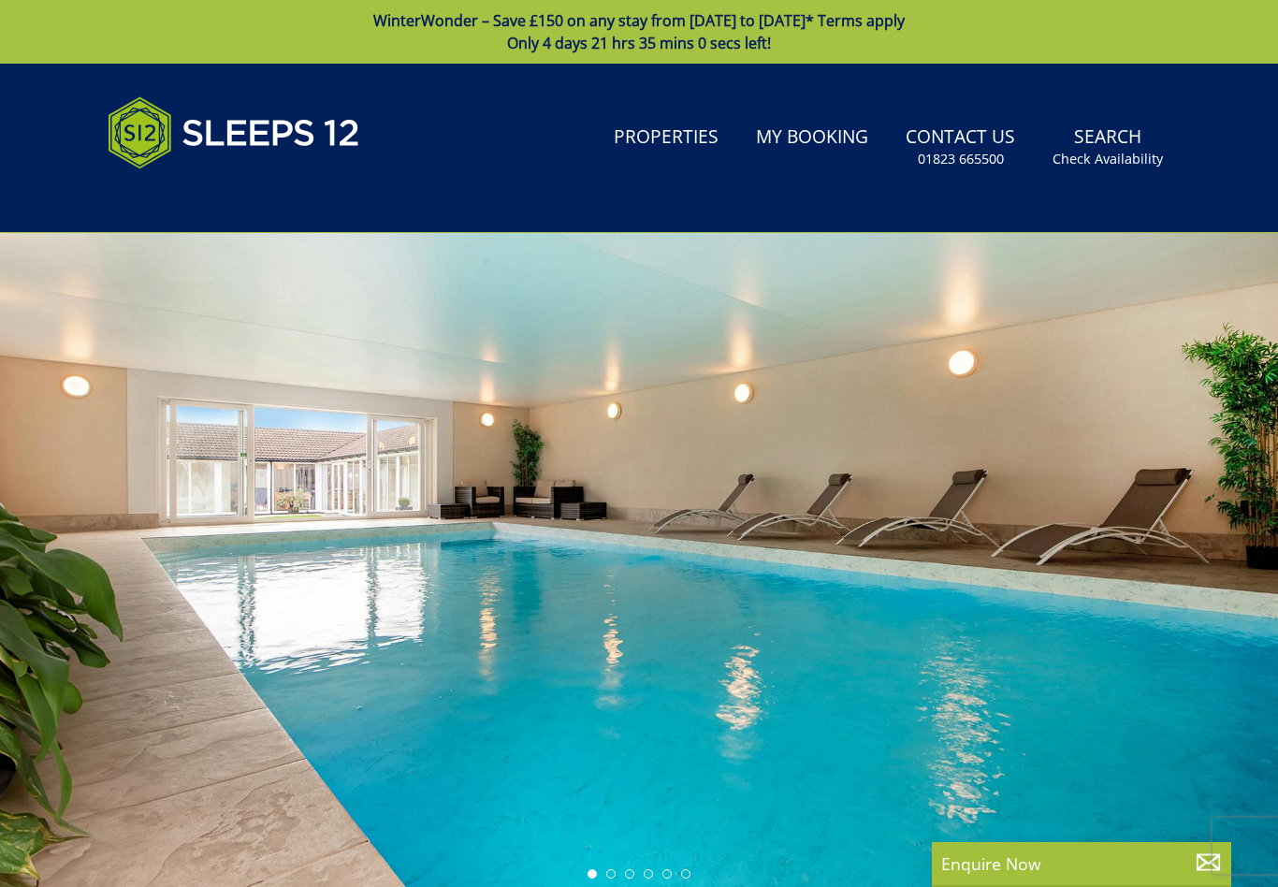
select select "10"
select select "5"
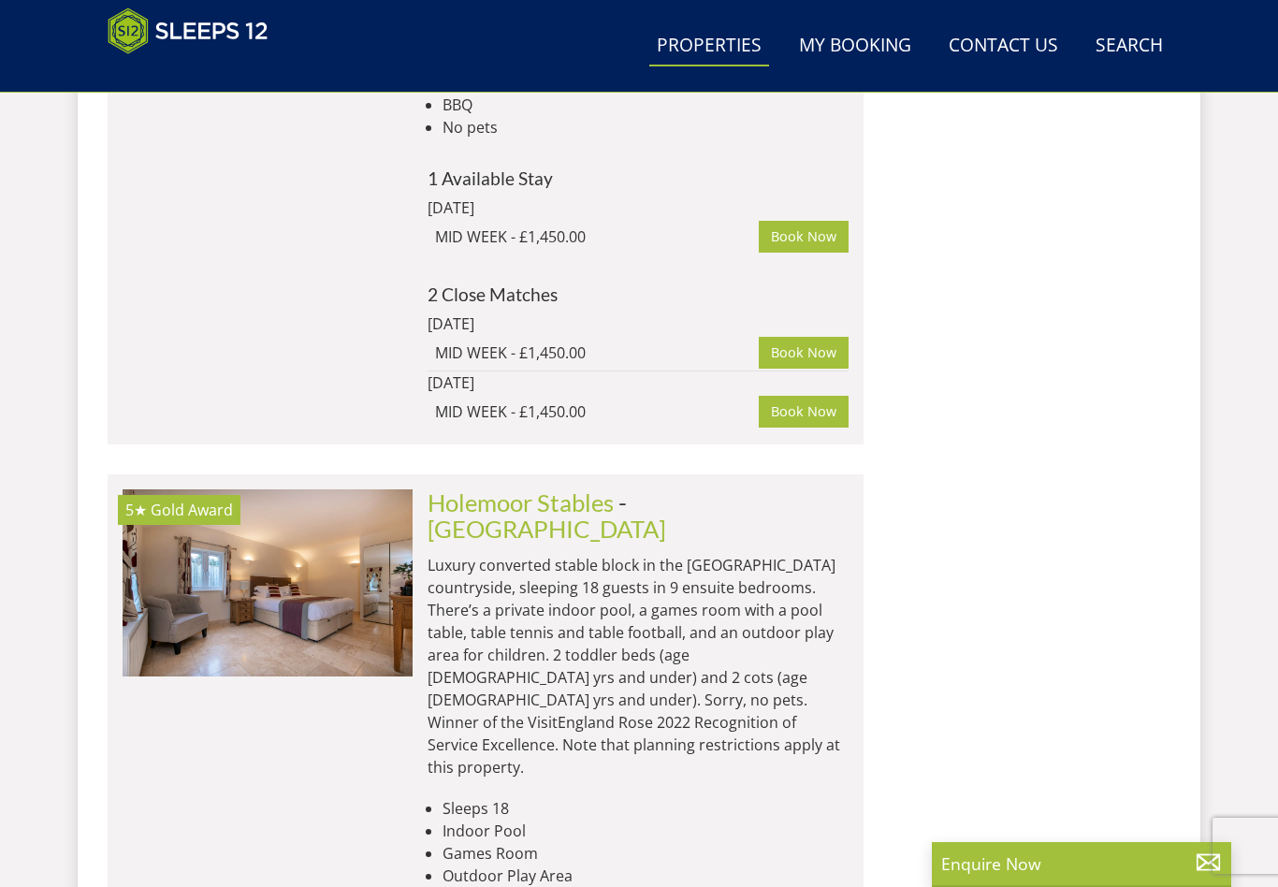
scroll to position [2870, 0]
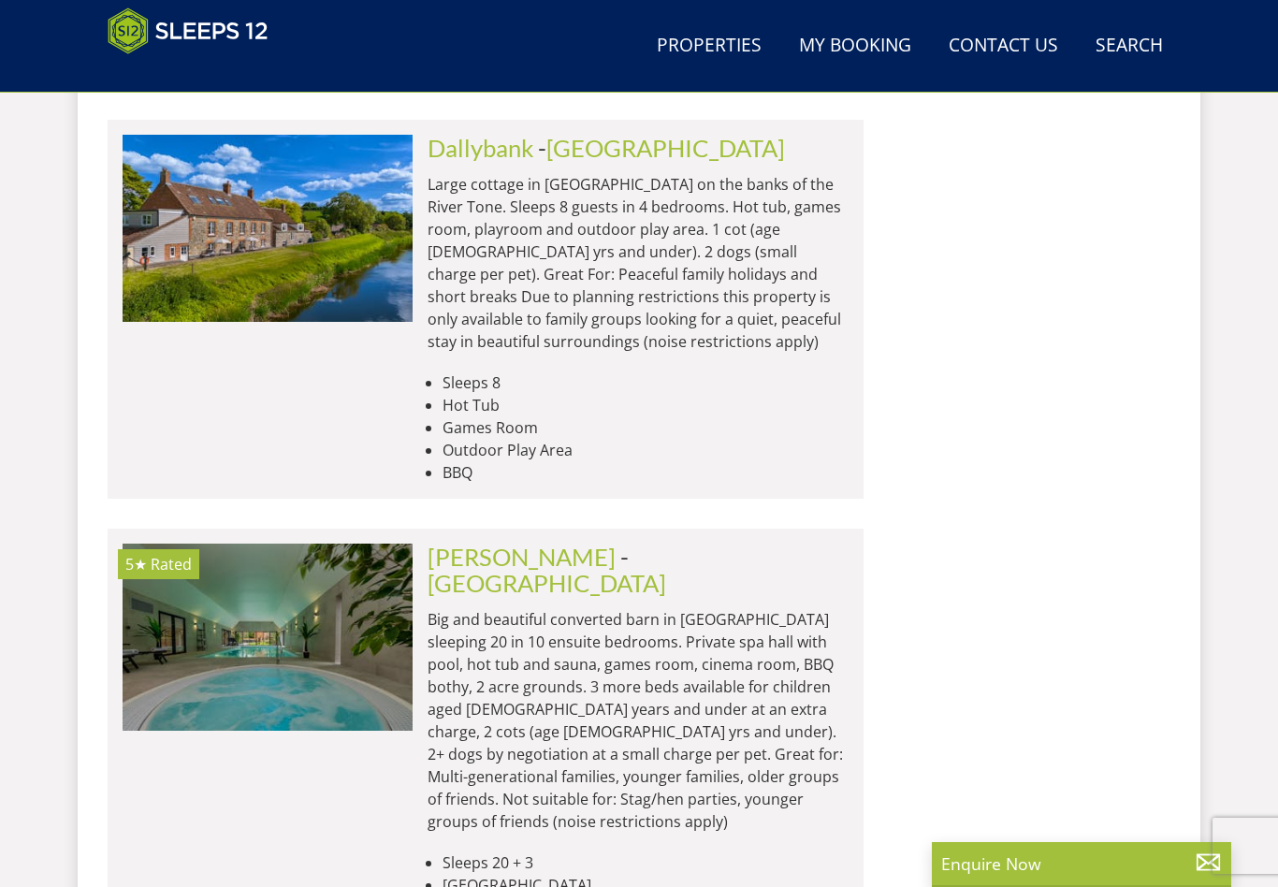
scroll to position [2827, 0]
